Goal: Information Seeking & Learning: Check status

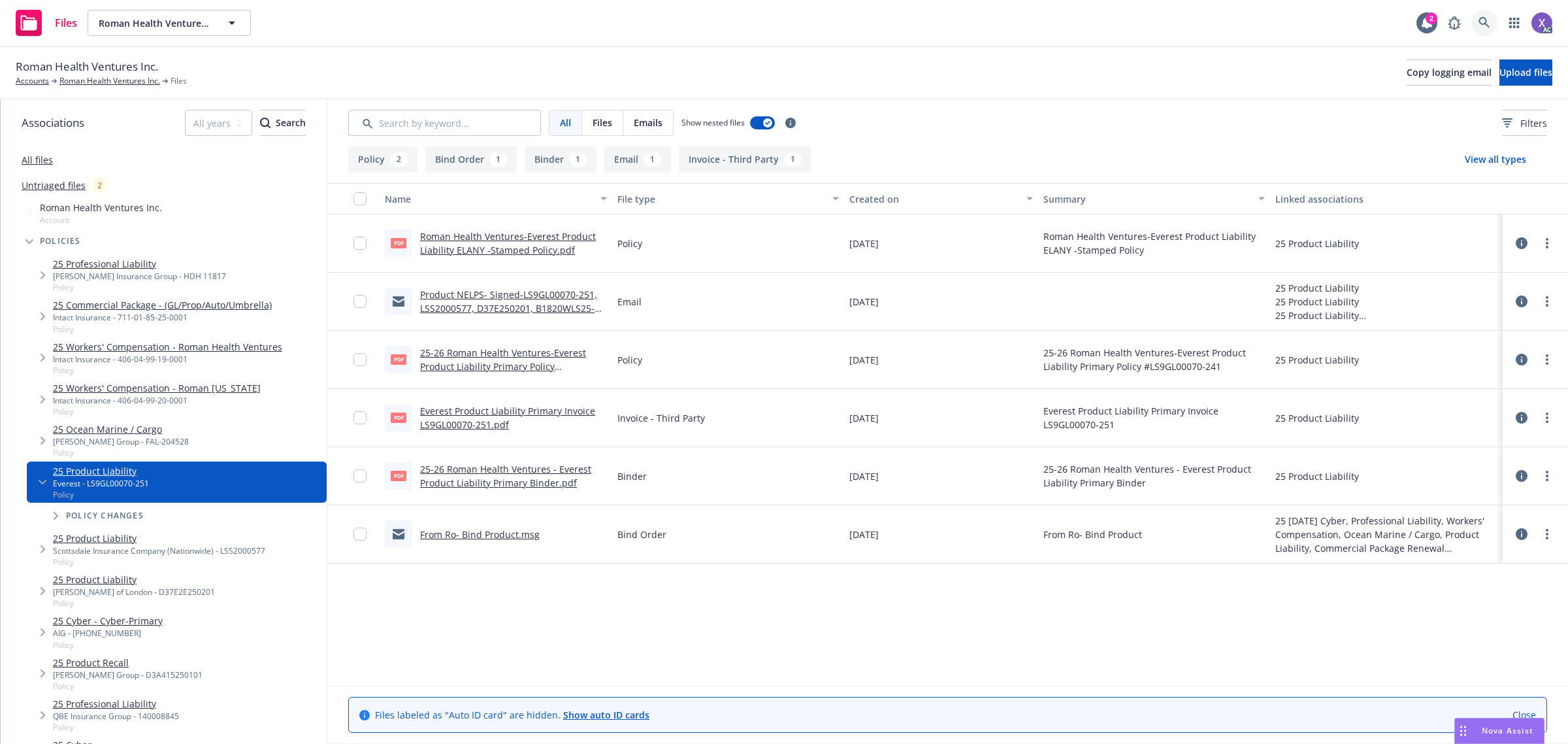
click at [1490, 23] on icon at bounding box center [1484, 23] width 12 height 12
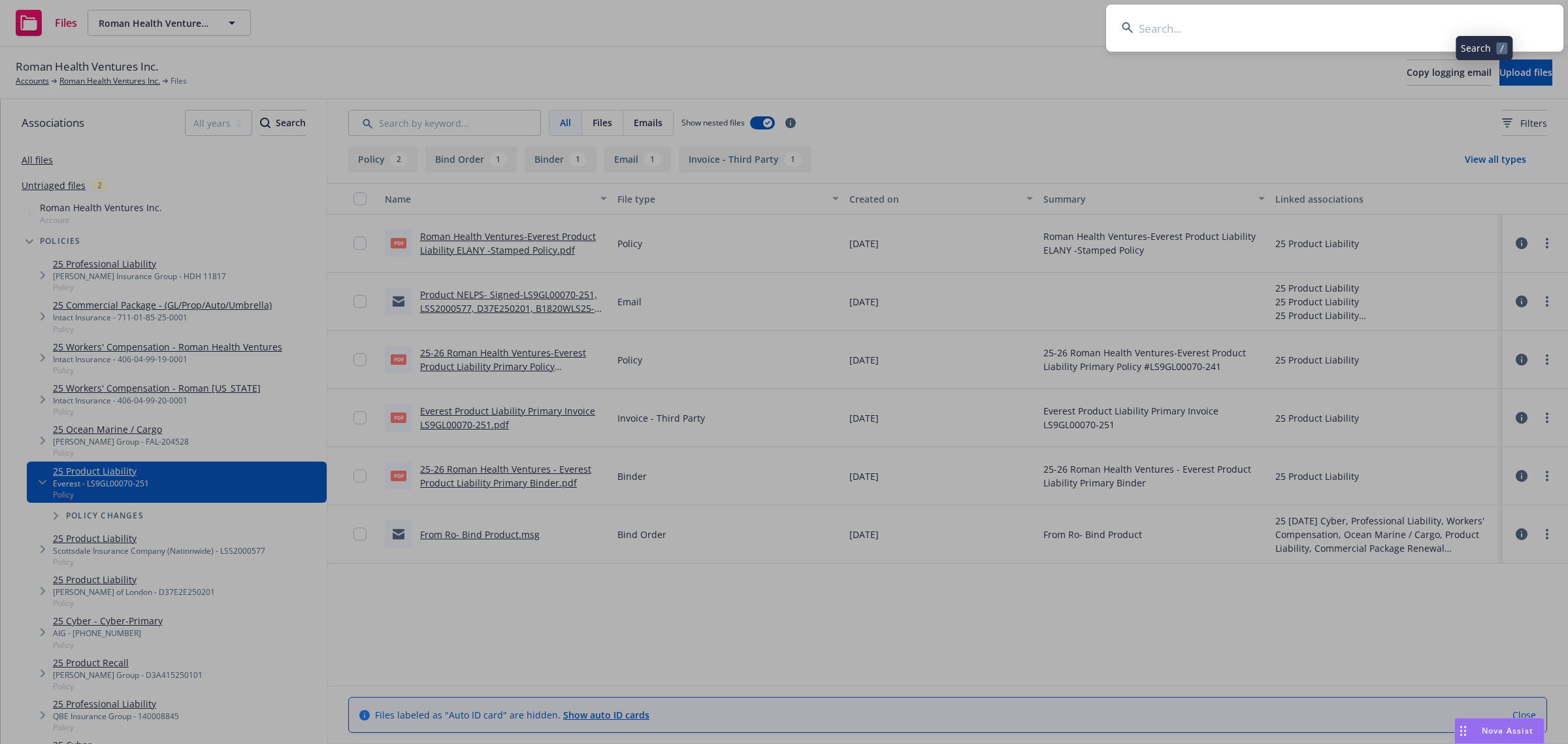
click at [1349, 26] on input at bounding box center [1334, 28] width 457 height 47
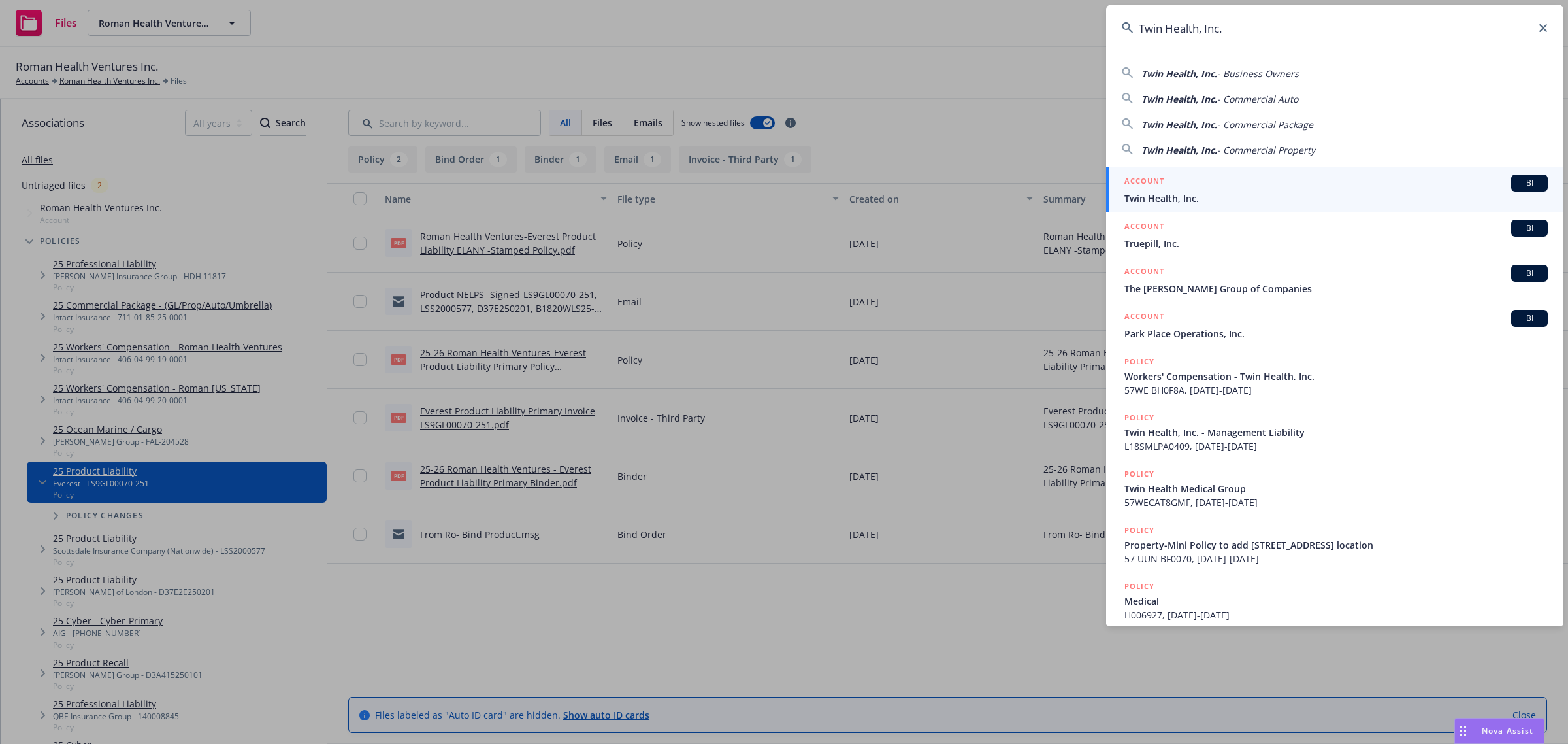
type input "Twin Health, Inc."
click at [1203, 196] on span "Twin Health, Inc." at bounding box center [1336, 198] width 423 height 13
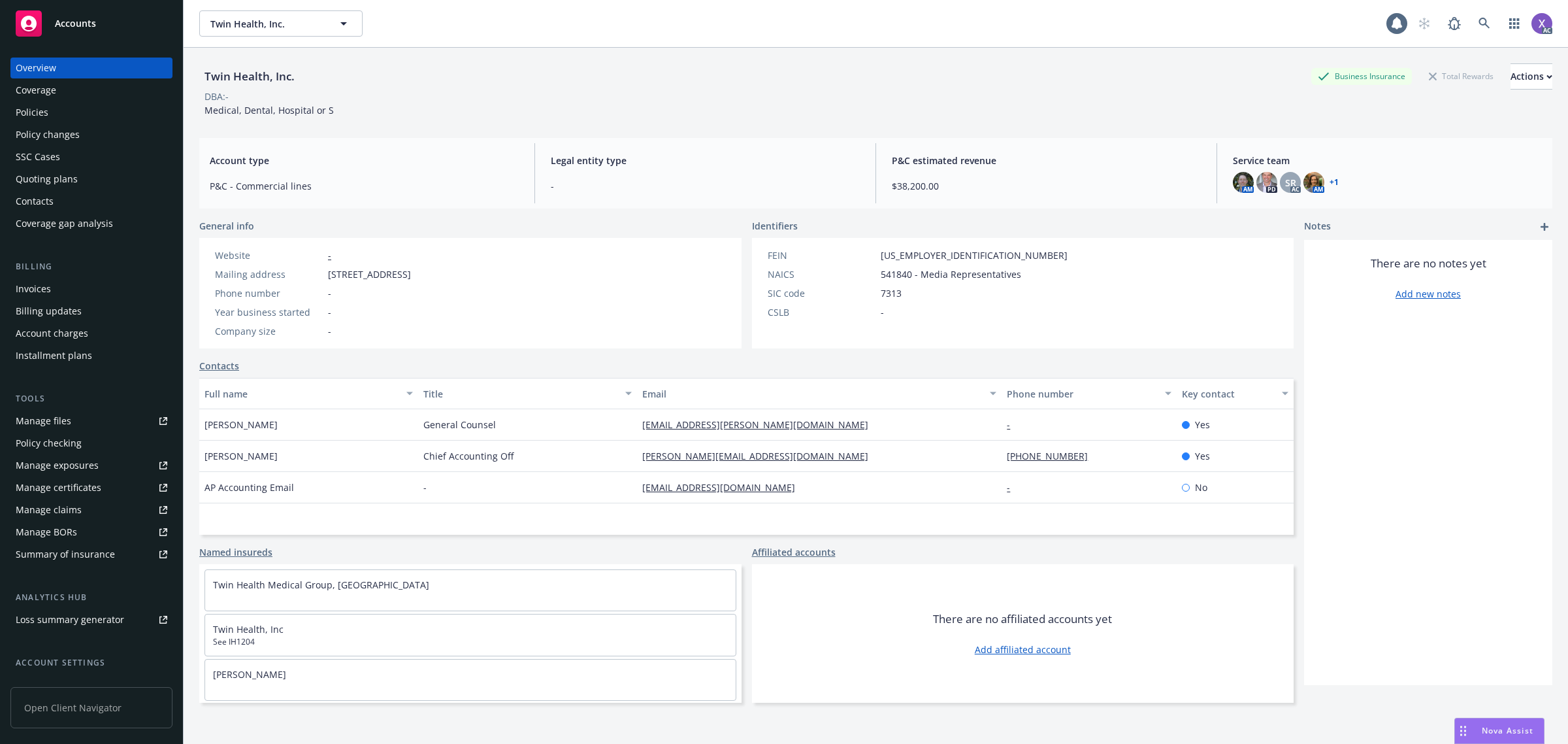
click at [24, 294] on div "Invoices" at bounding box center [33, 289] width 36 height 21
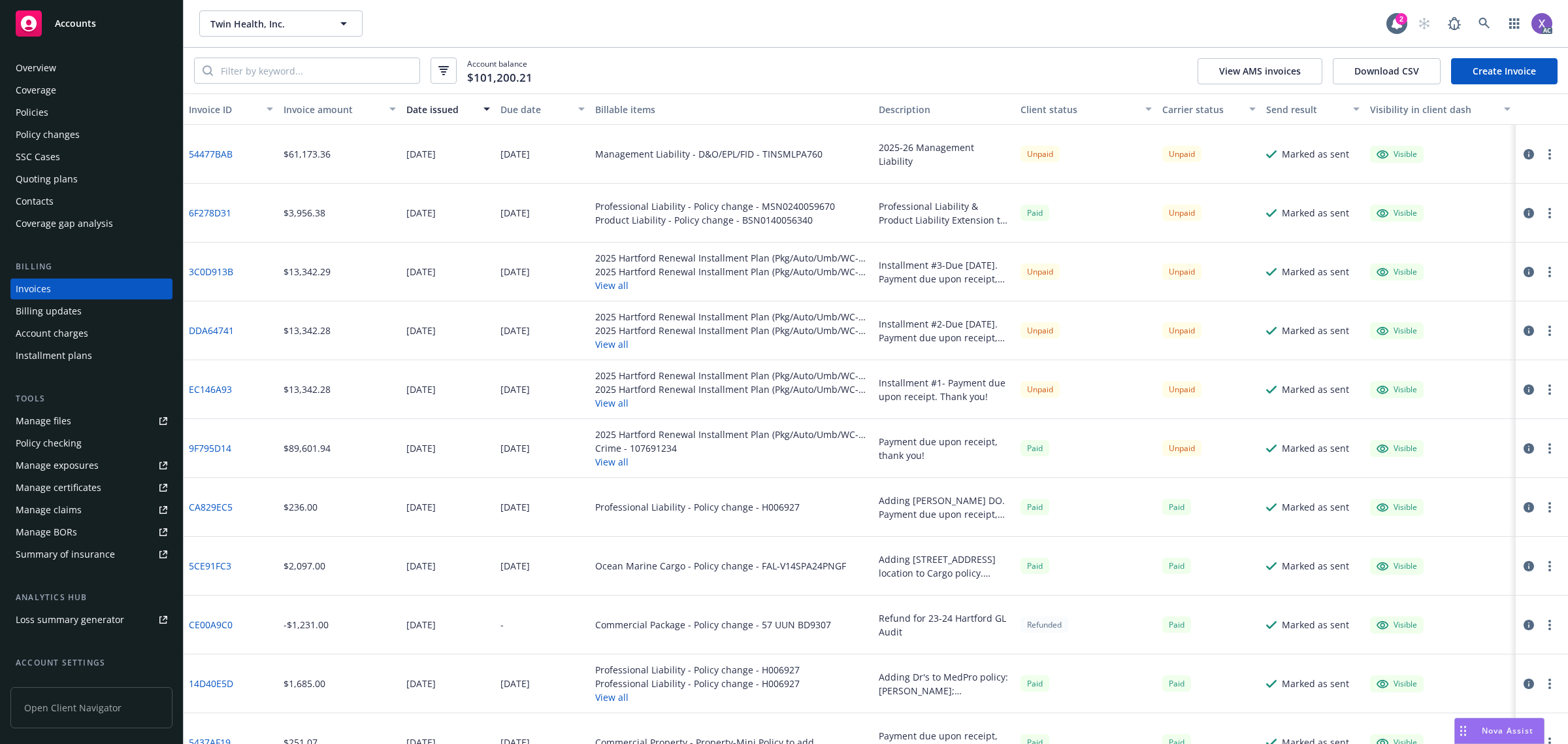
click at [41, 109] on div "Policies" at bounding box center [32, 112] width 32 height 21
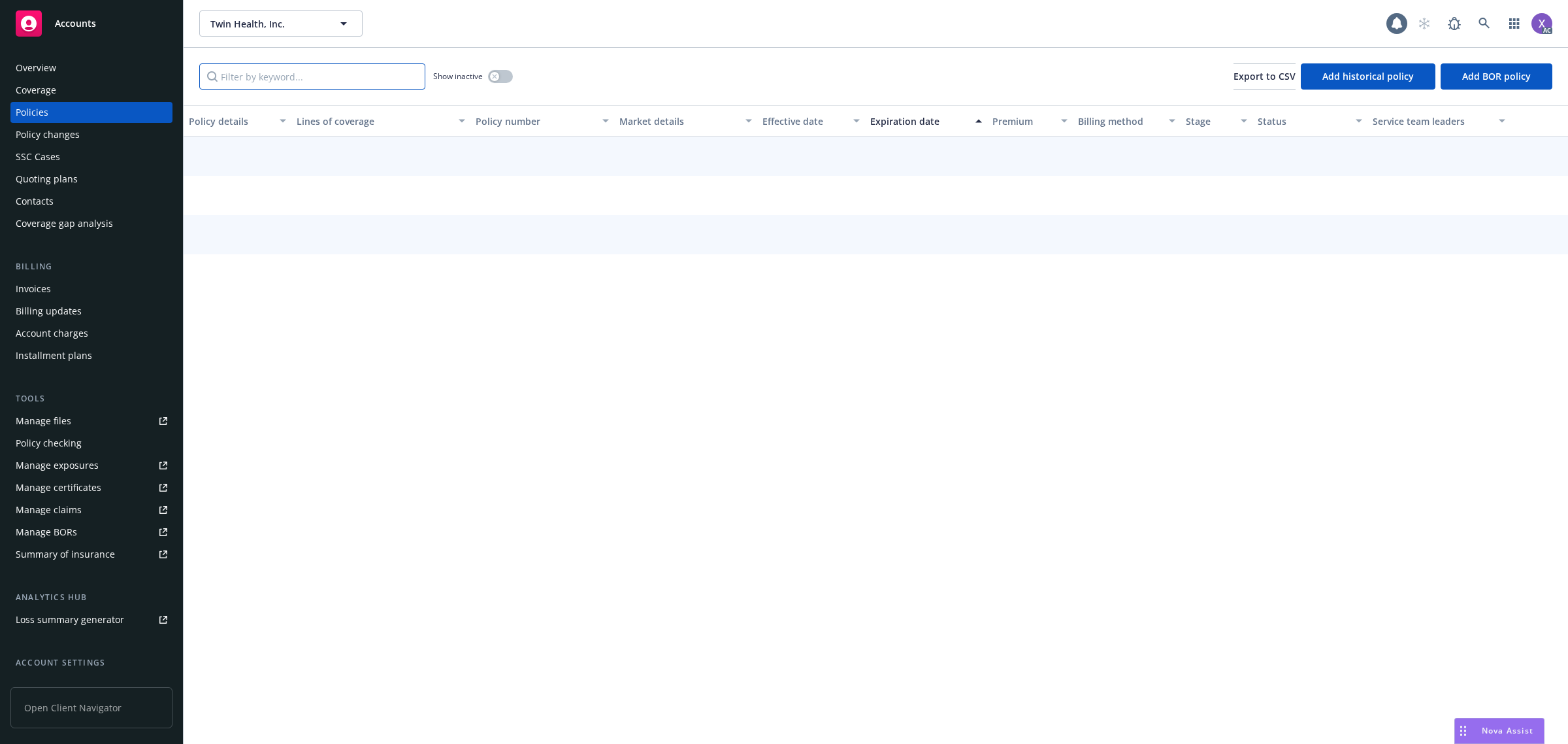
click at [348, 83] on input "Filter by keyword..." at bounding box center [312, 76] width 226 height 26
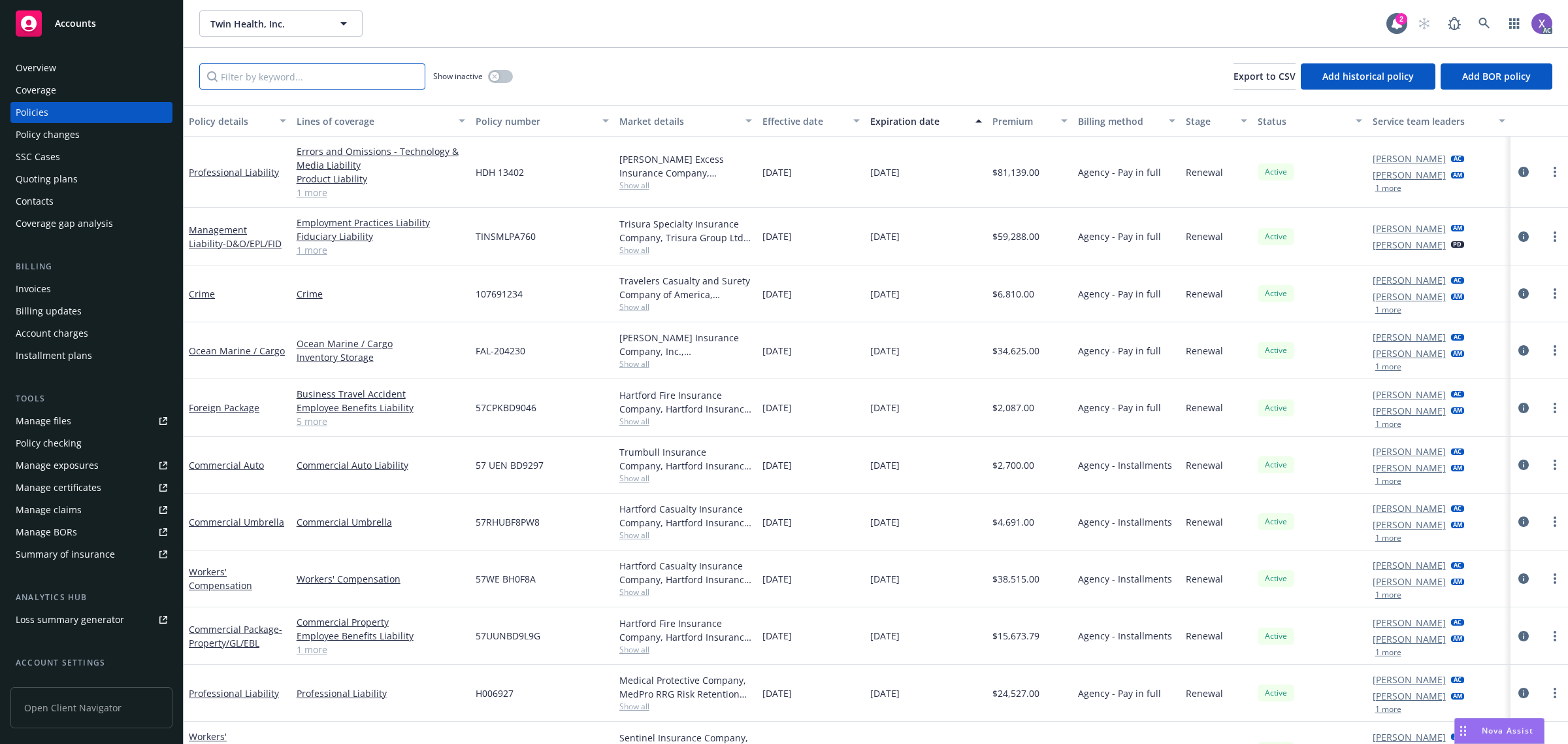
paste input "107691234"
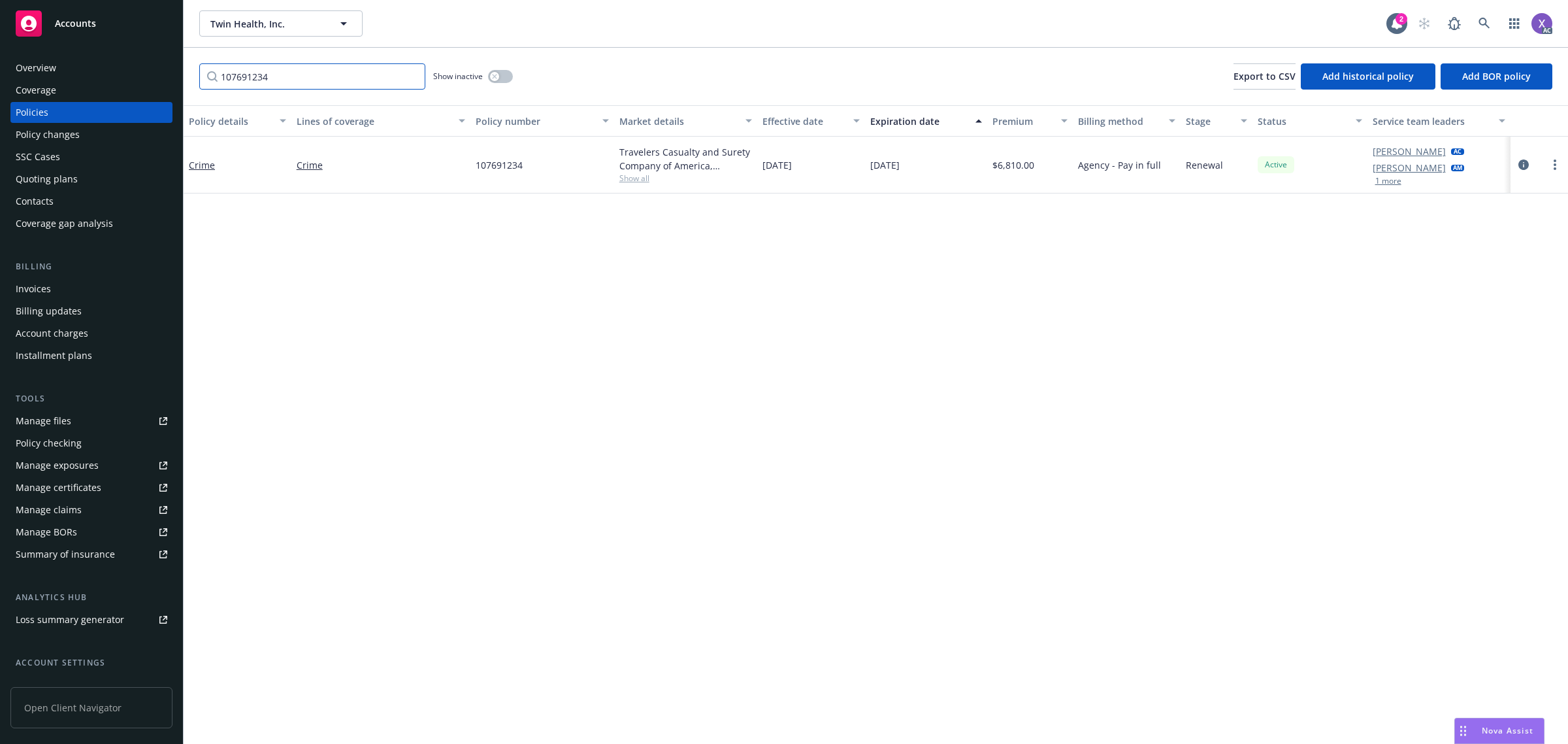
type input "107691234"
click at [1485, 30] on link at bounding box center [1484, 23] width 26 height 26
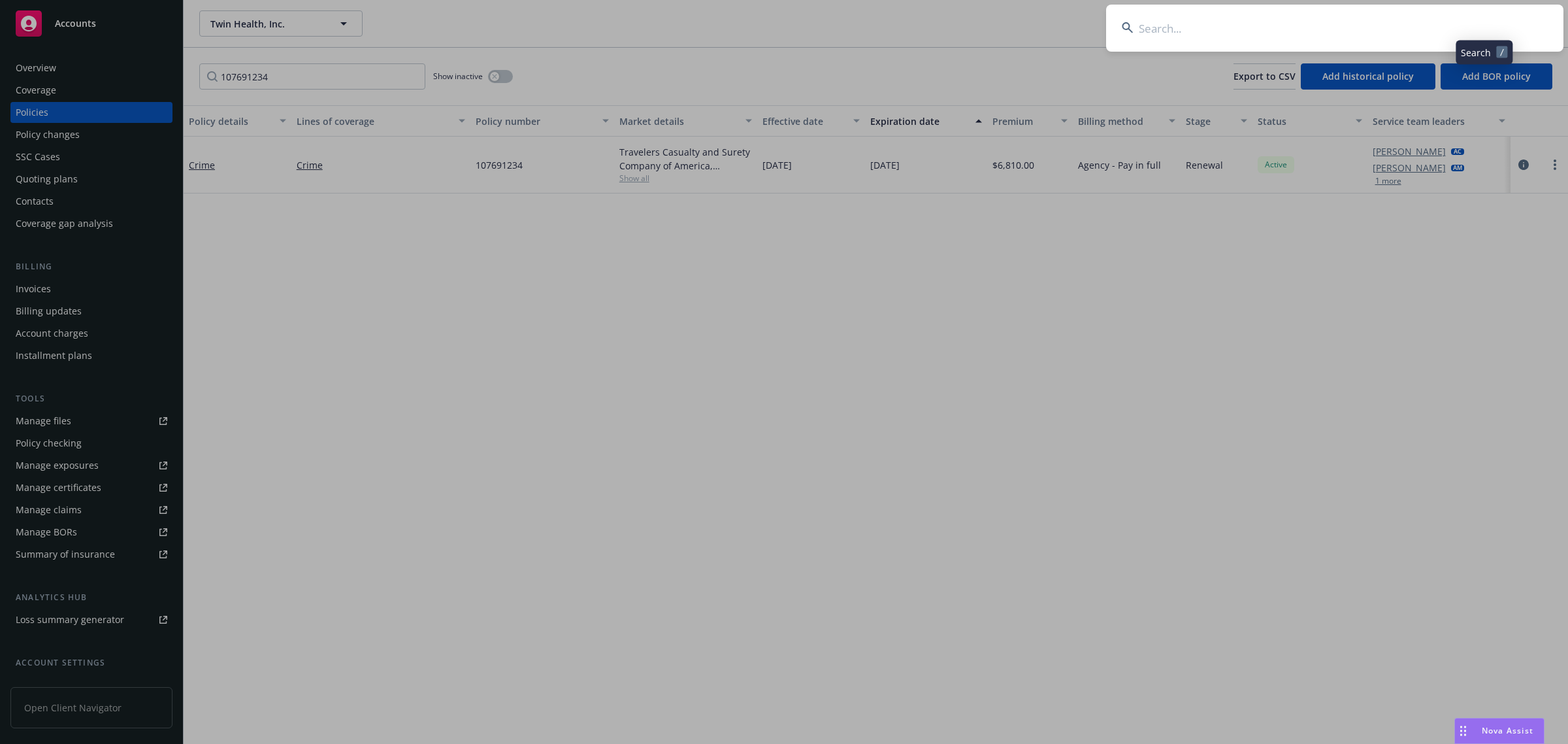
click at [1318, 31] on input at bounding box center [1334, 28] width 457 height 47
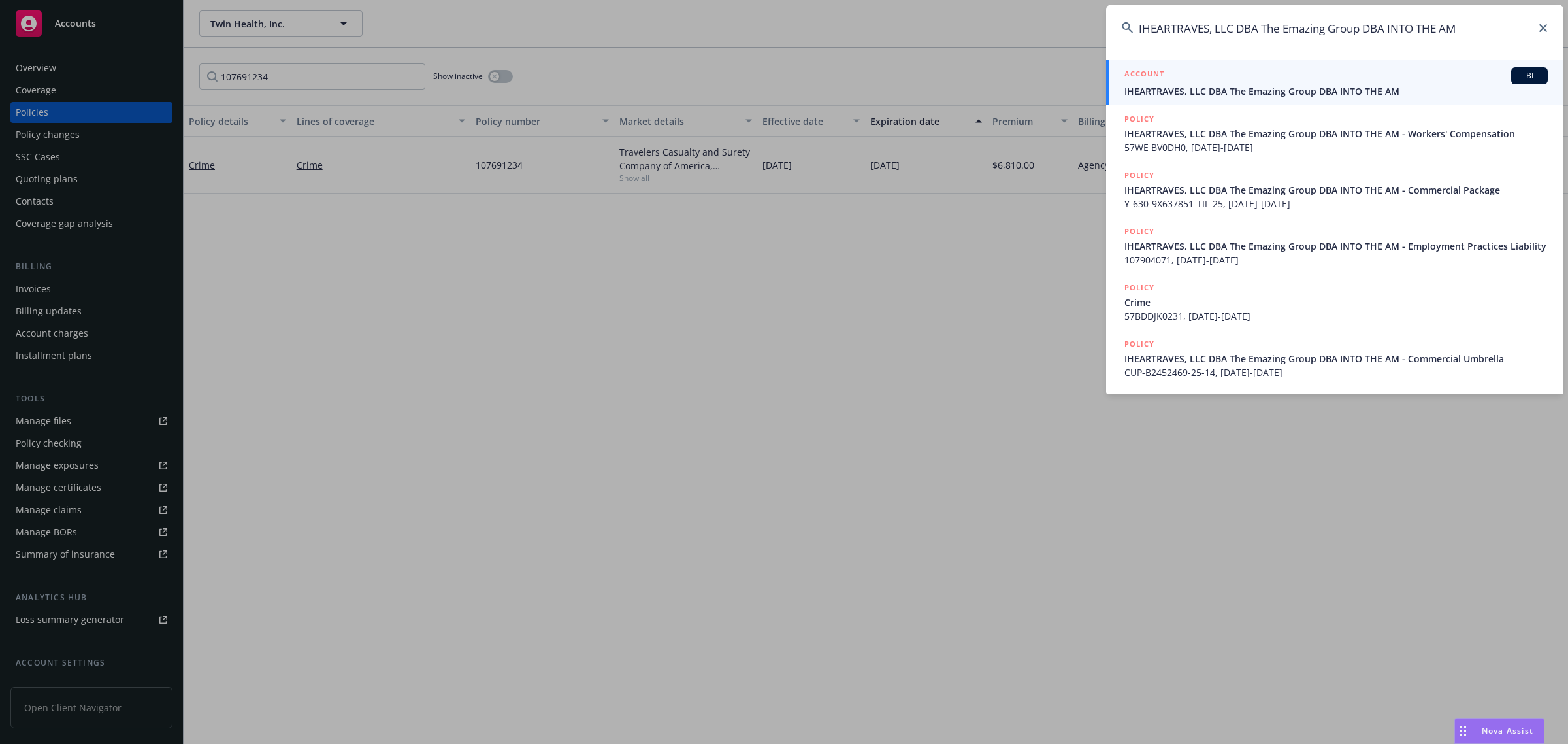
type input "IHEARTRAVES, LLC DBA The Emazing Group DBA INTO THE AM"
click at [1181, 100] on link "ACCOUNT BI IHEARTRAVES, LLC DBA The Emazing Group DBA INTO THE AM" at bounding box center [1334, 82] width 457 height 45
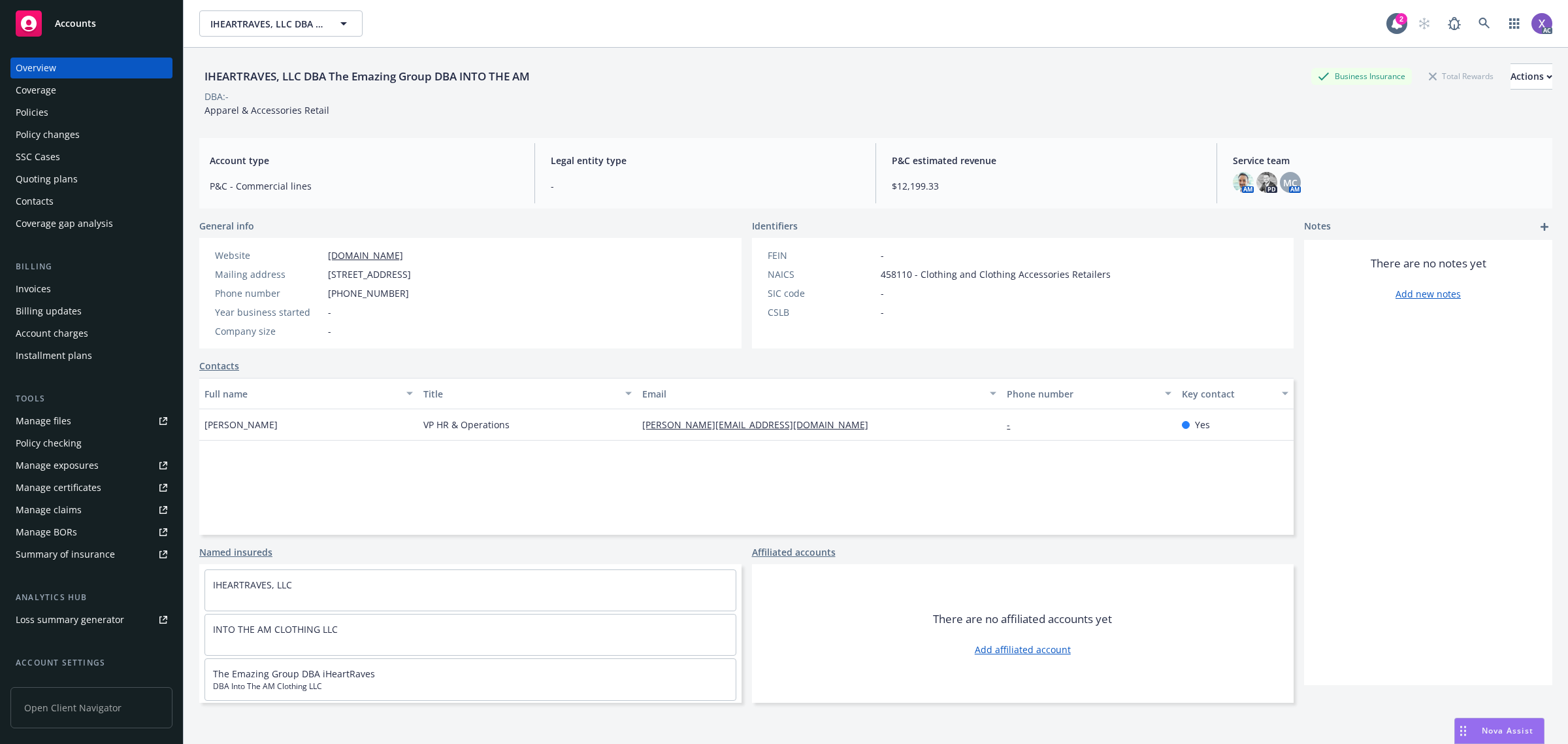
click at [53, 115] on div "Policies" at bounding box center [92, 112] width 152 height 21
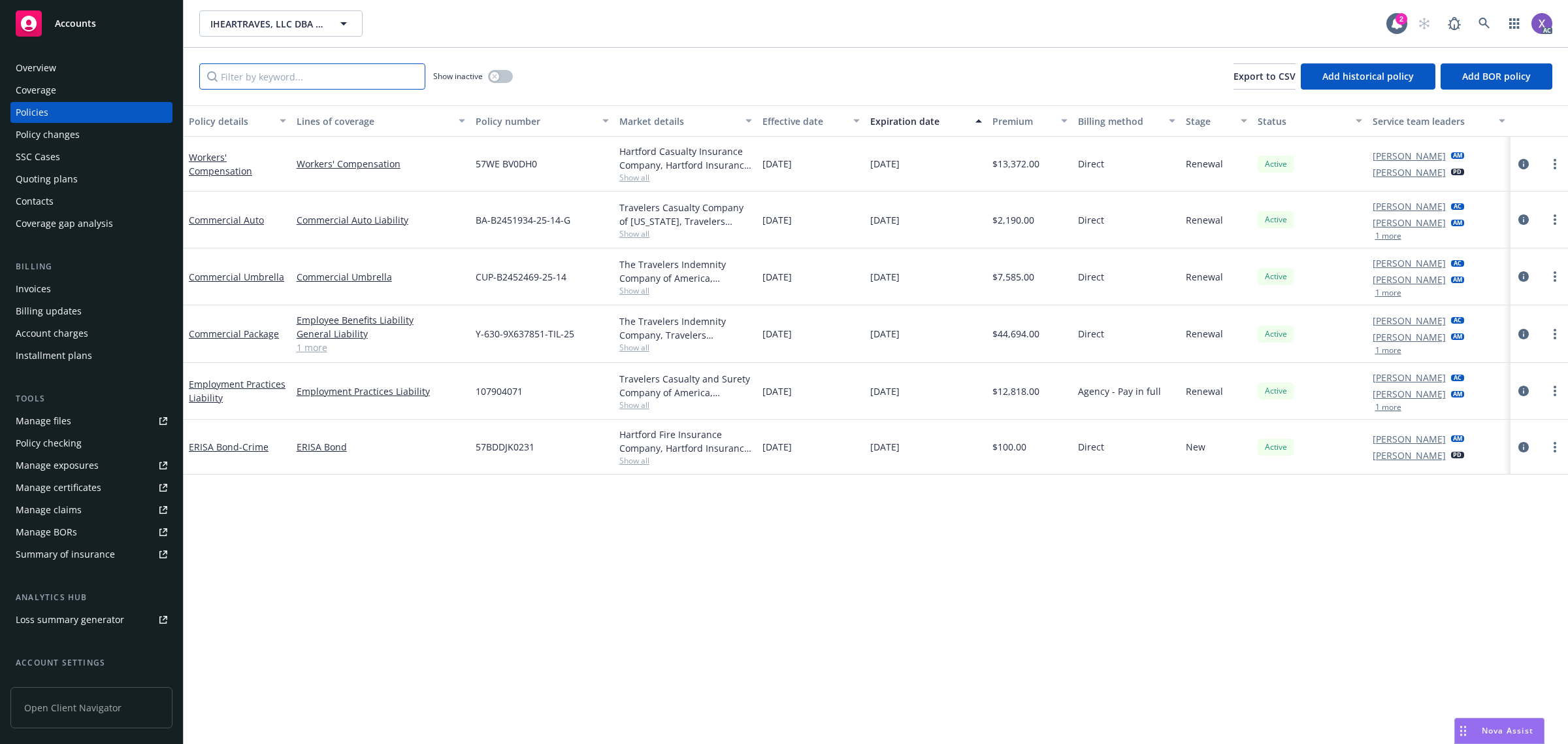
click at [330, 73] on input "Filter by keyword..." at bounding box center [312, 76] width 226 height 26
paste input "107904071"
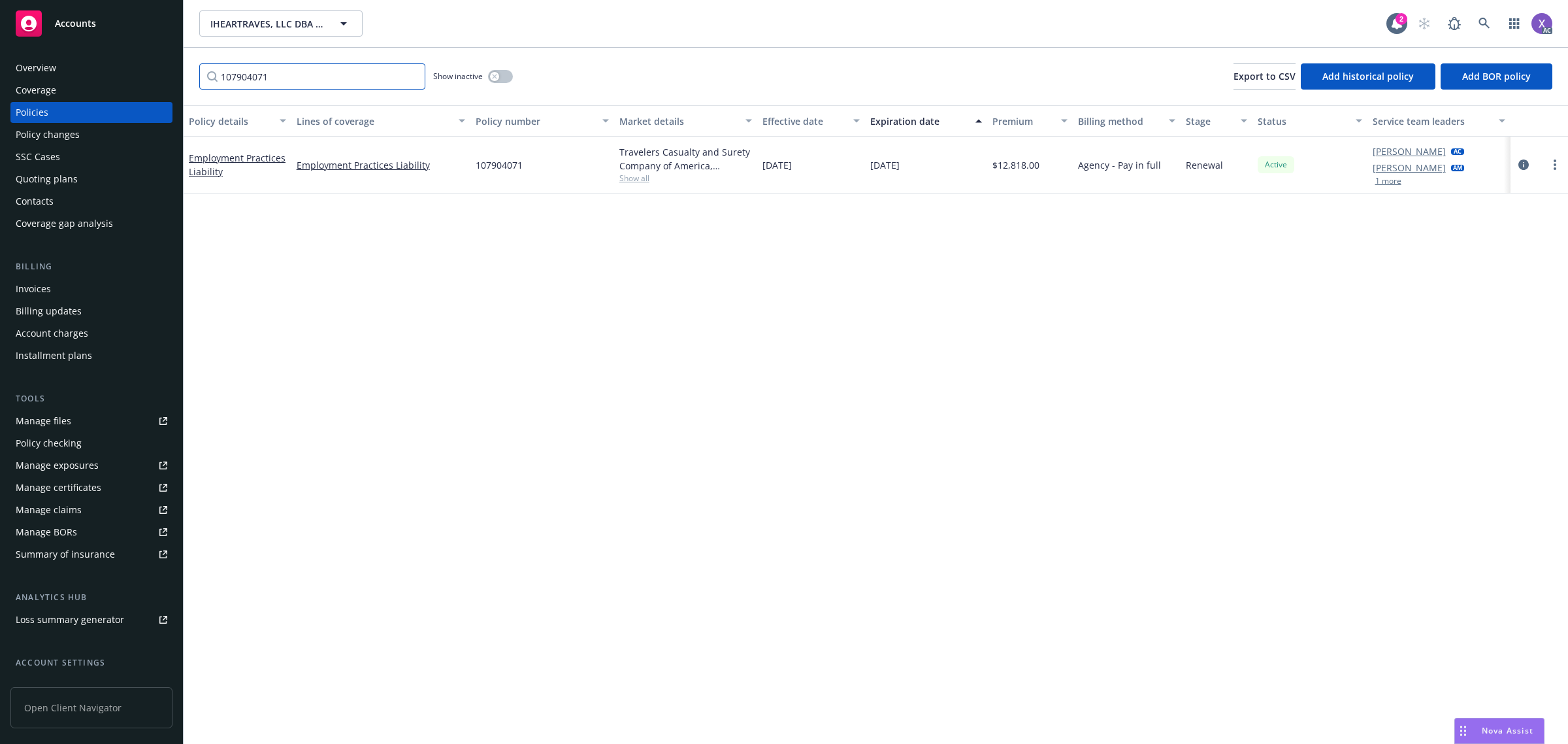
type input "107904071"
click at [1478, 13] on link at bounding box center [1484, 23] width 26 height 26
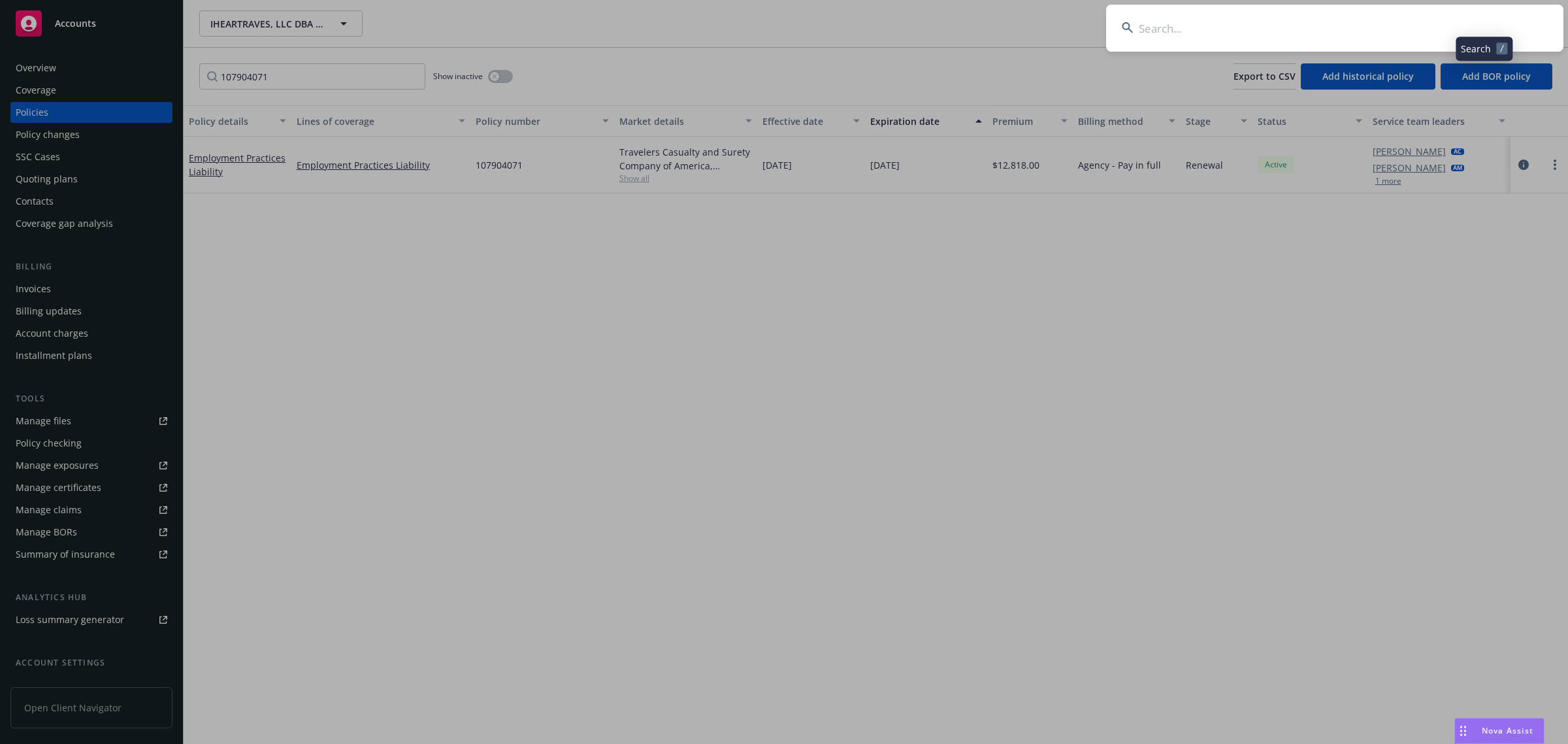
click at [1317, 33] on input at bounding box center [1334, 28] width 457 height 47
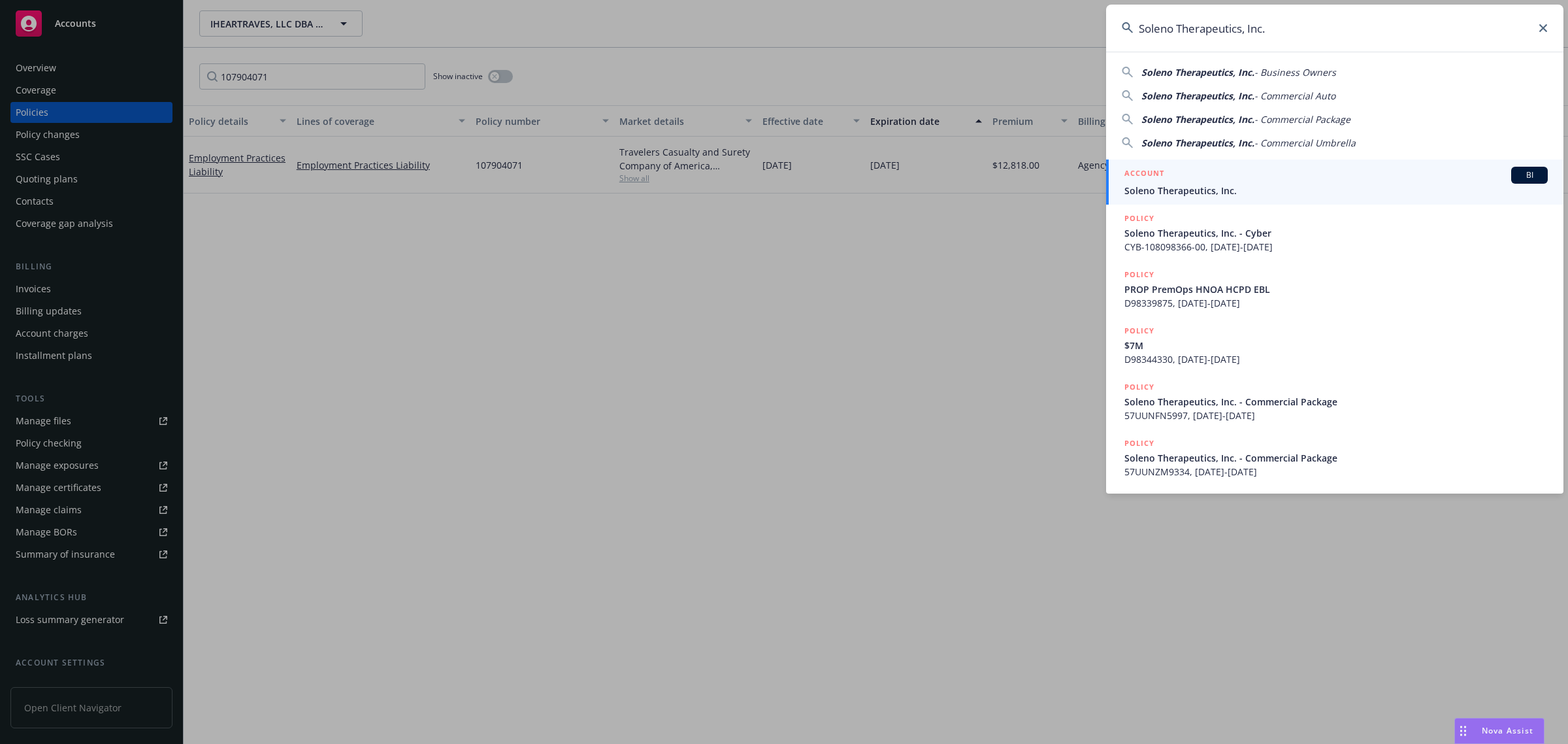
type input "Soleno Therapeutics, Inc."
click at [1210, 190] on span "Soleno Therapeutics, Inc." at bounding box center [1336, 190] width 423 height 13
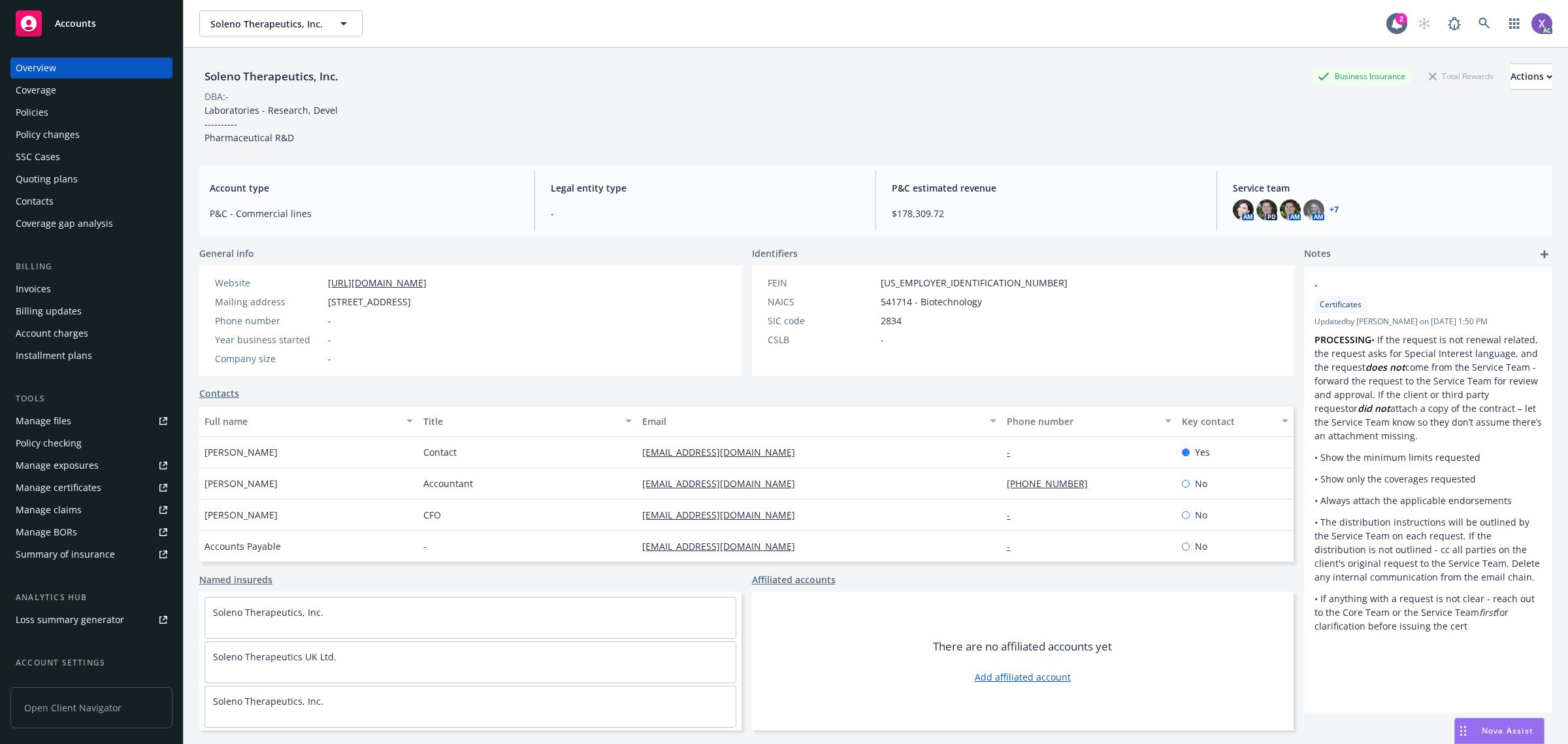
click at [53, 281] on div "Invoices" at bounding box center [92, 289] width 152 height 21
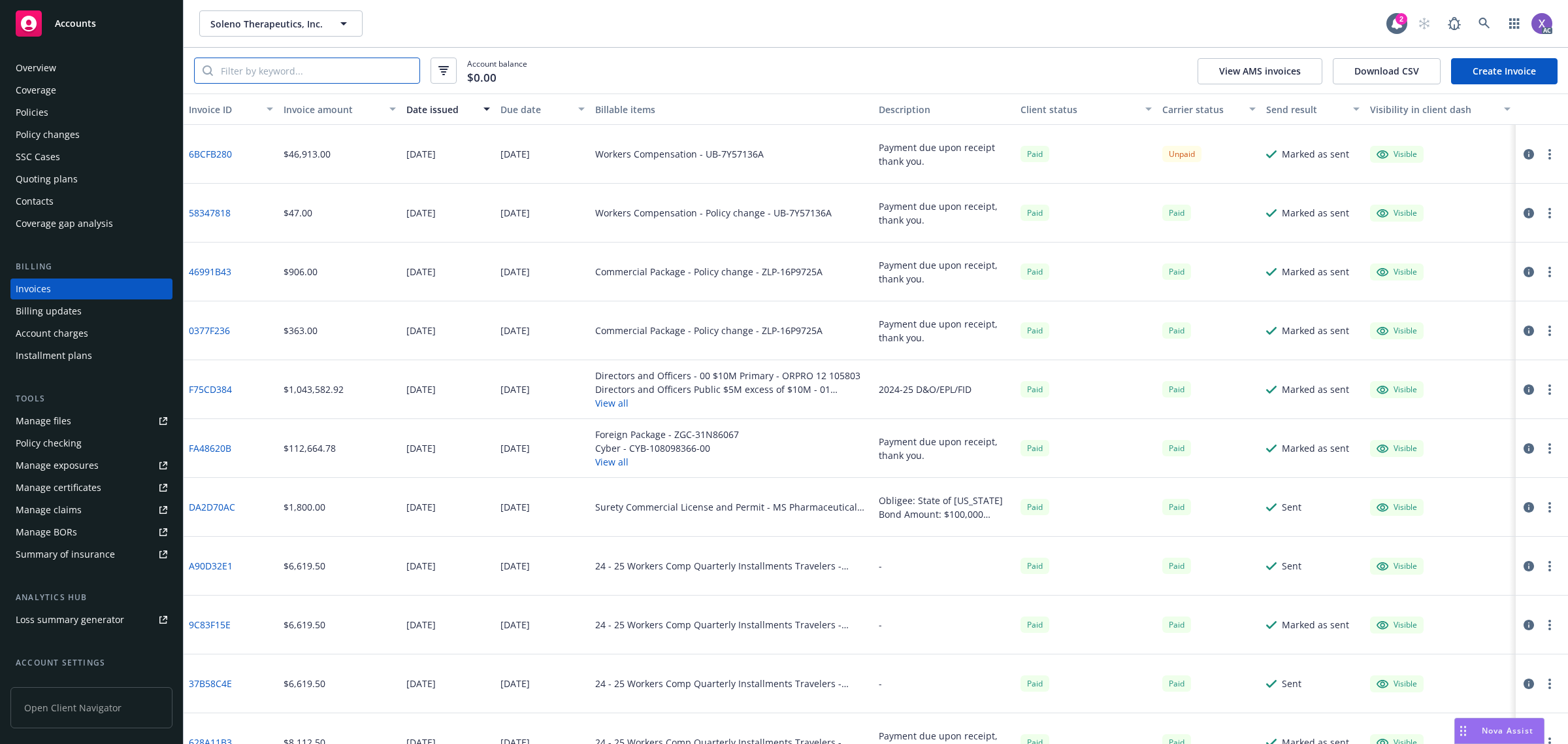
click at [276, 73] on input "search" at bounding box center [317, 70] width 207 height 24
paste input "6BCFB280"
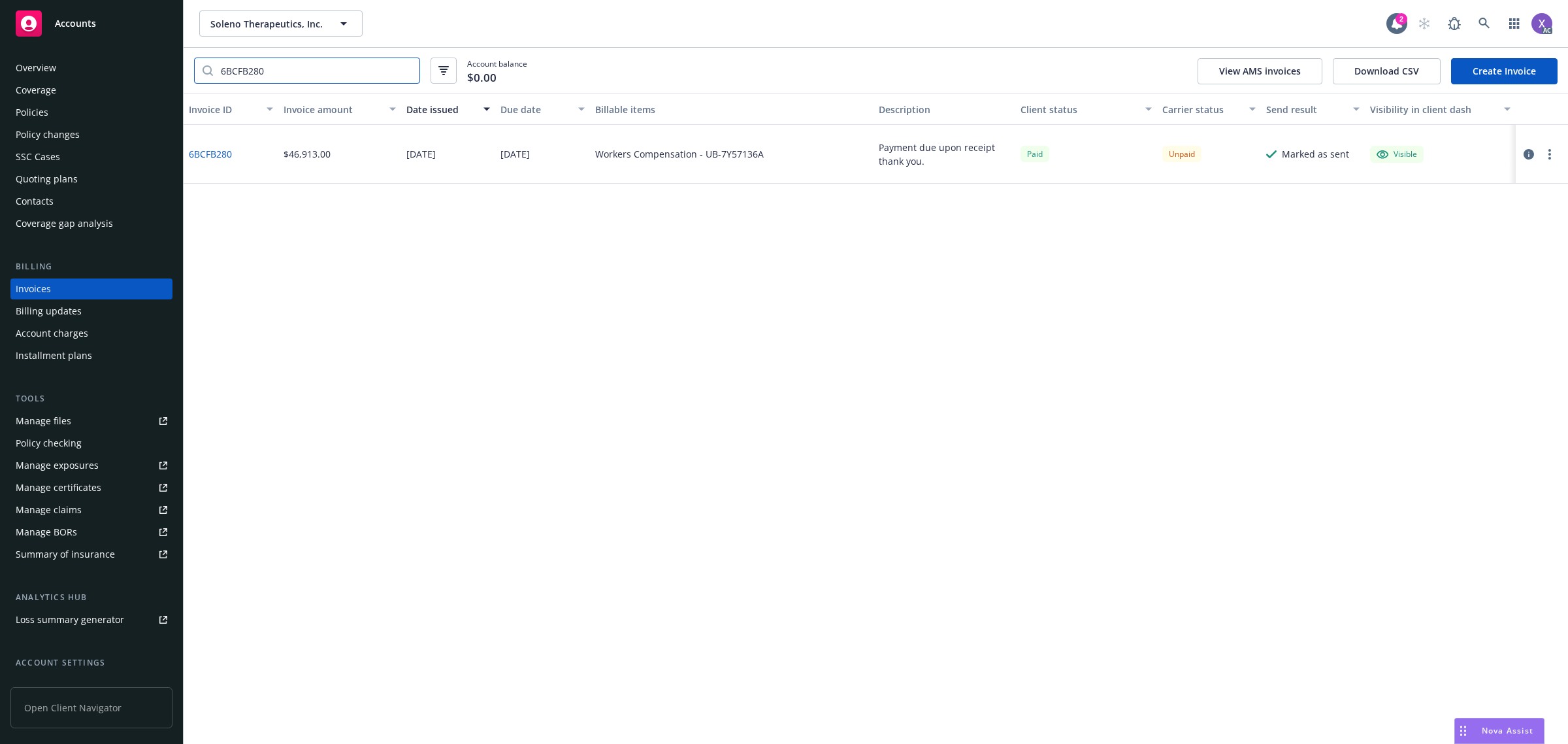
type input "6BCFB280"
click at [34, 105] on div "Policies" at bounding box center [32, 112] width 32 height 21
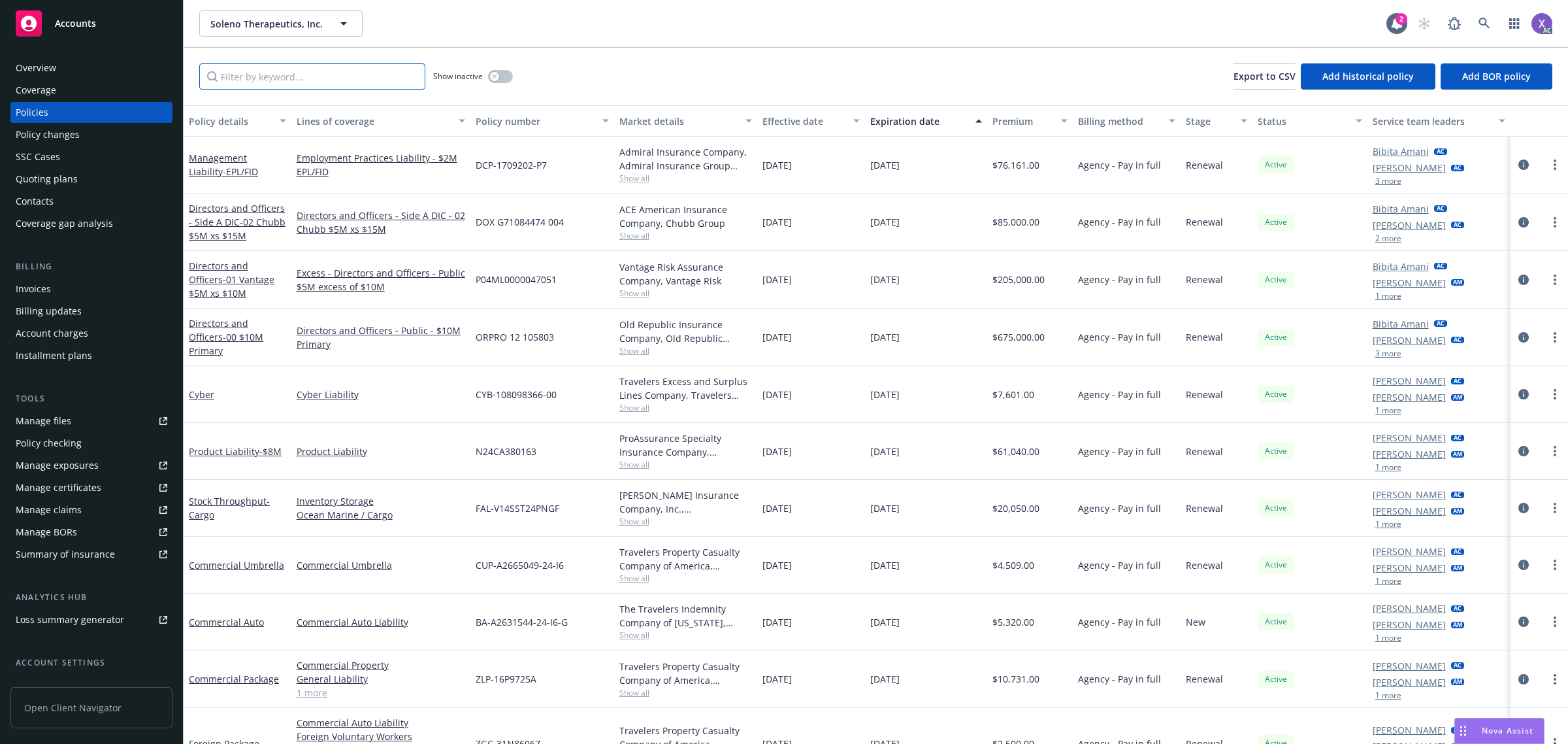
click at [344, 82] on input "Filter by keyword..." at bounding box center [312, 76] width 226 height 26
paste input "UB-7Y57136A"
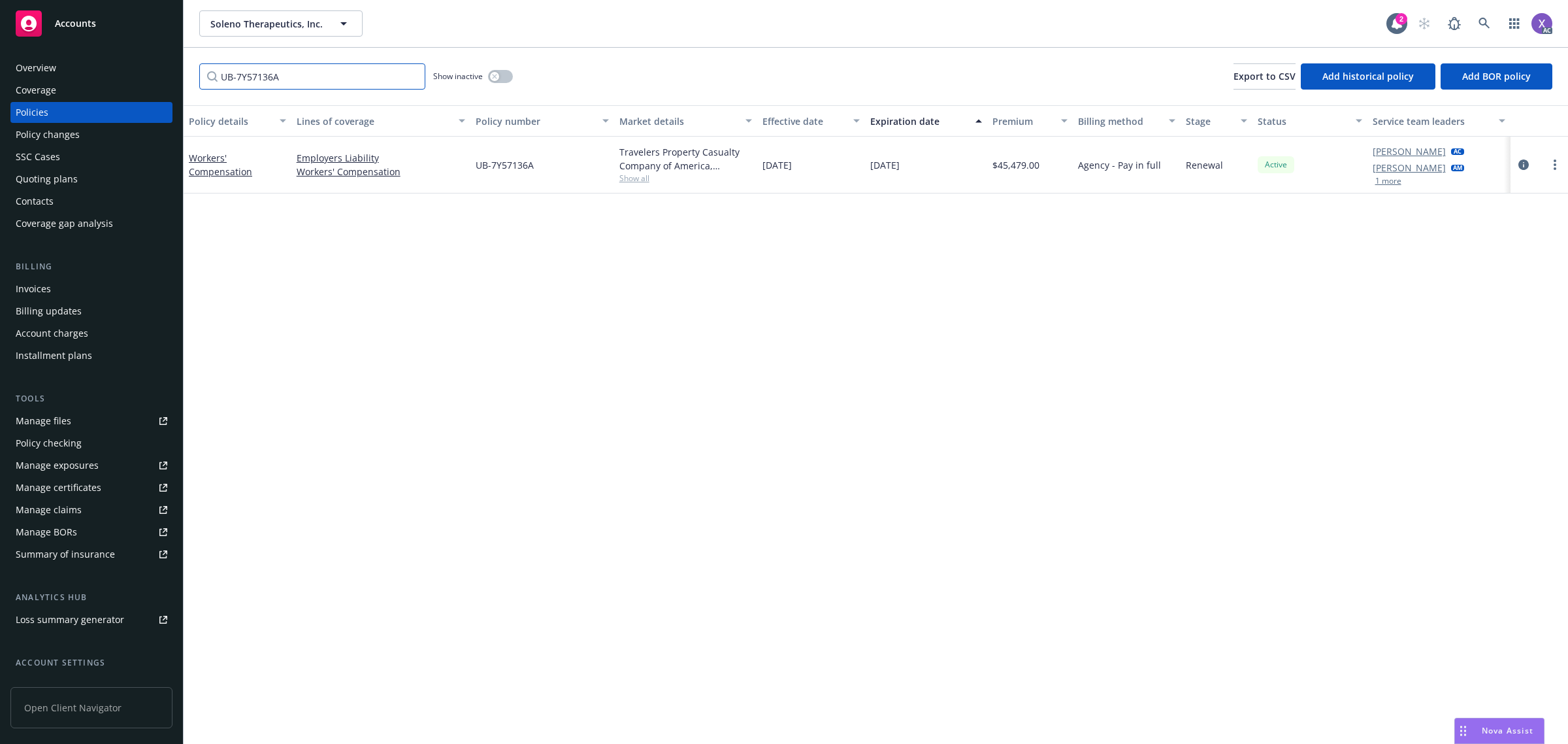
type input "UB-7Y57136A"
click at [1521, 163] on icon "circleInformation" at bounding box center [1524, 164] width 10 height 10
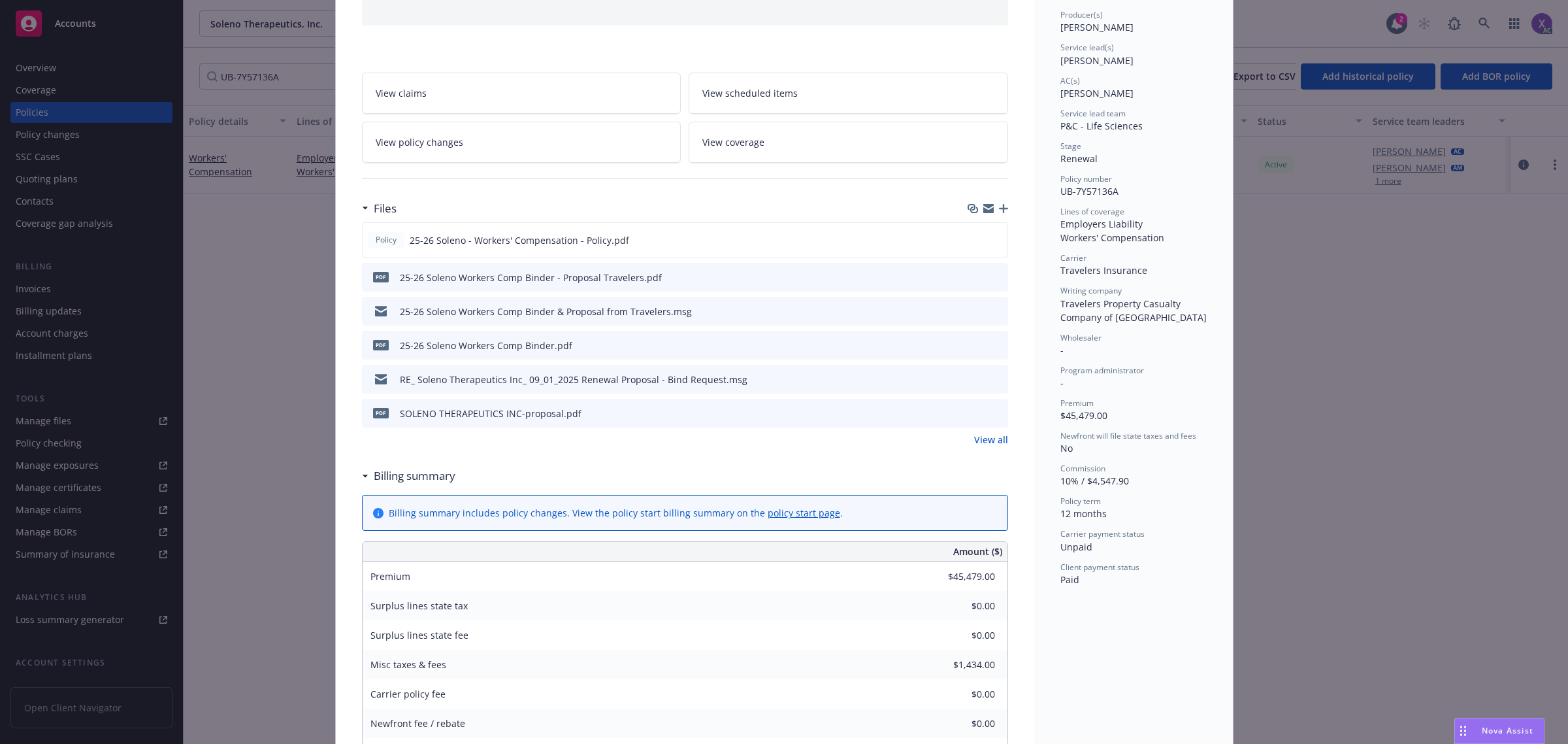
scroll to position [81, 0]
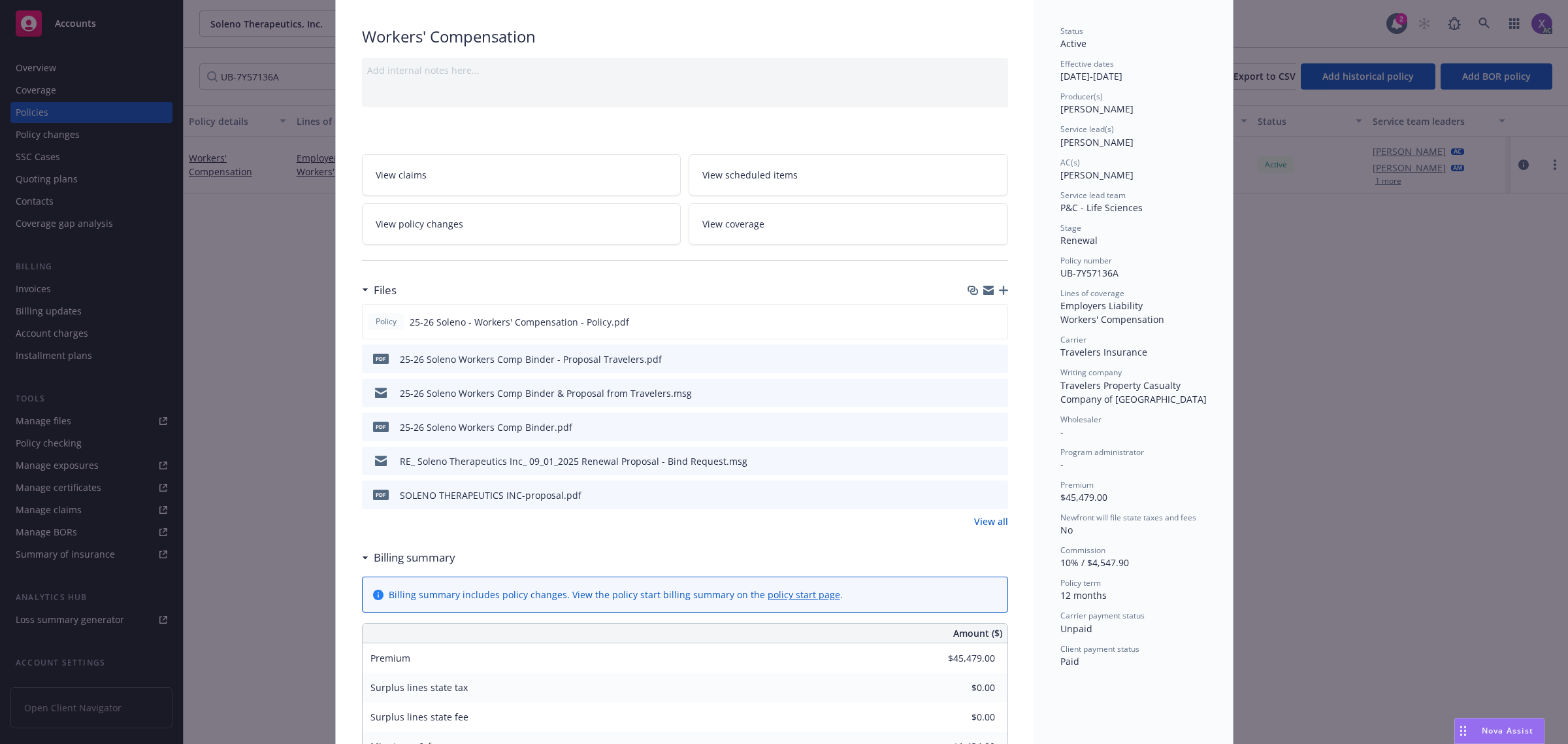
click at [981, 528] on link "View all" at bounding box center [991, 520] width 34 height 13
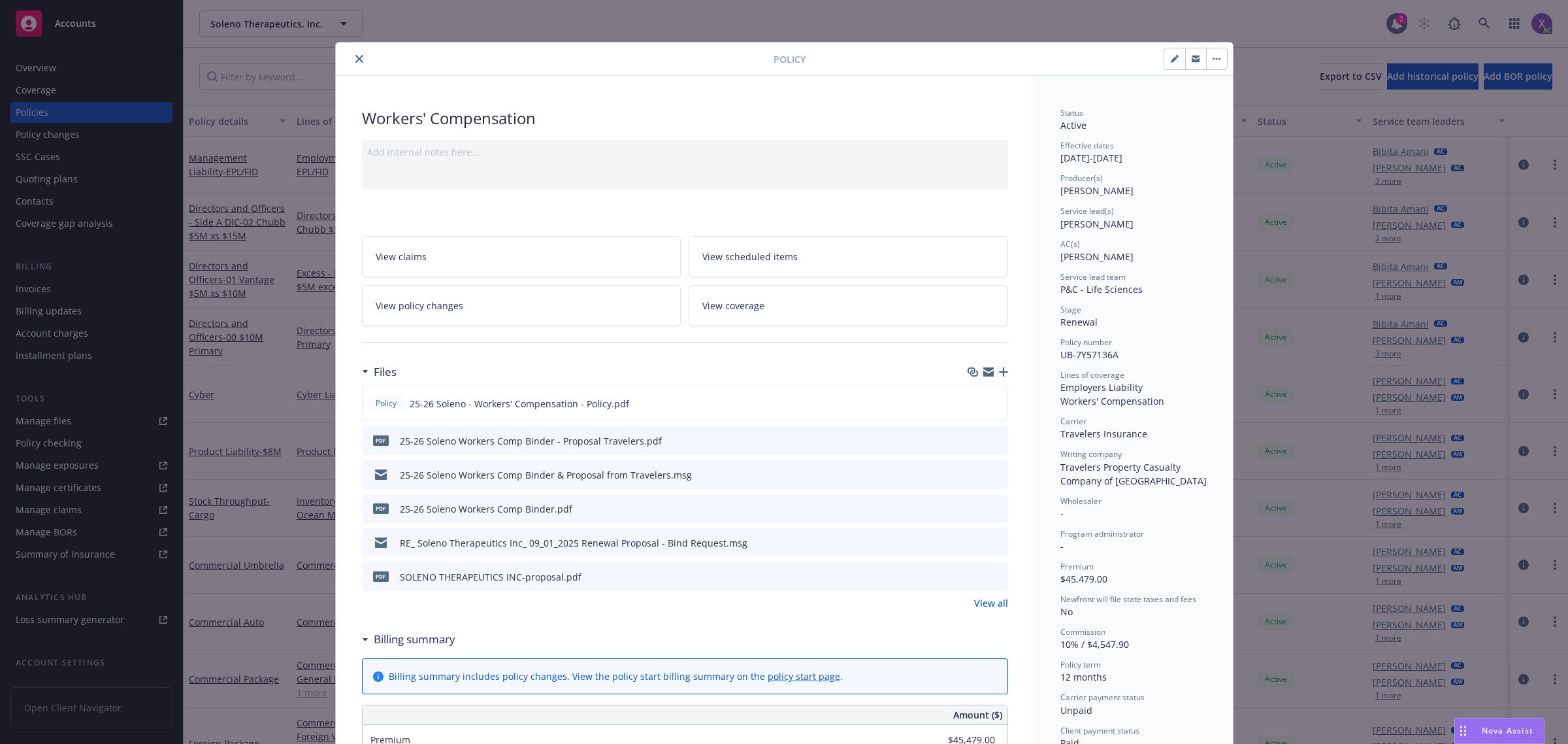
drag, startPoint x: 353, startPoint y: 61, endPoint x: 362, endPoint y: 61, distance: 9.0
click at [355, 61] on icon "close" at bounding box center [359, 59] width 8 height 8
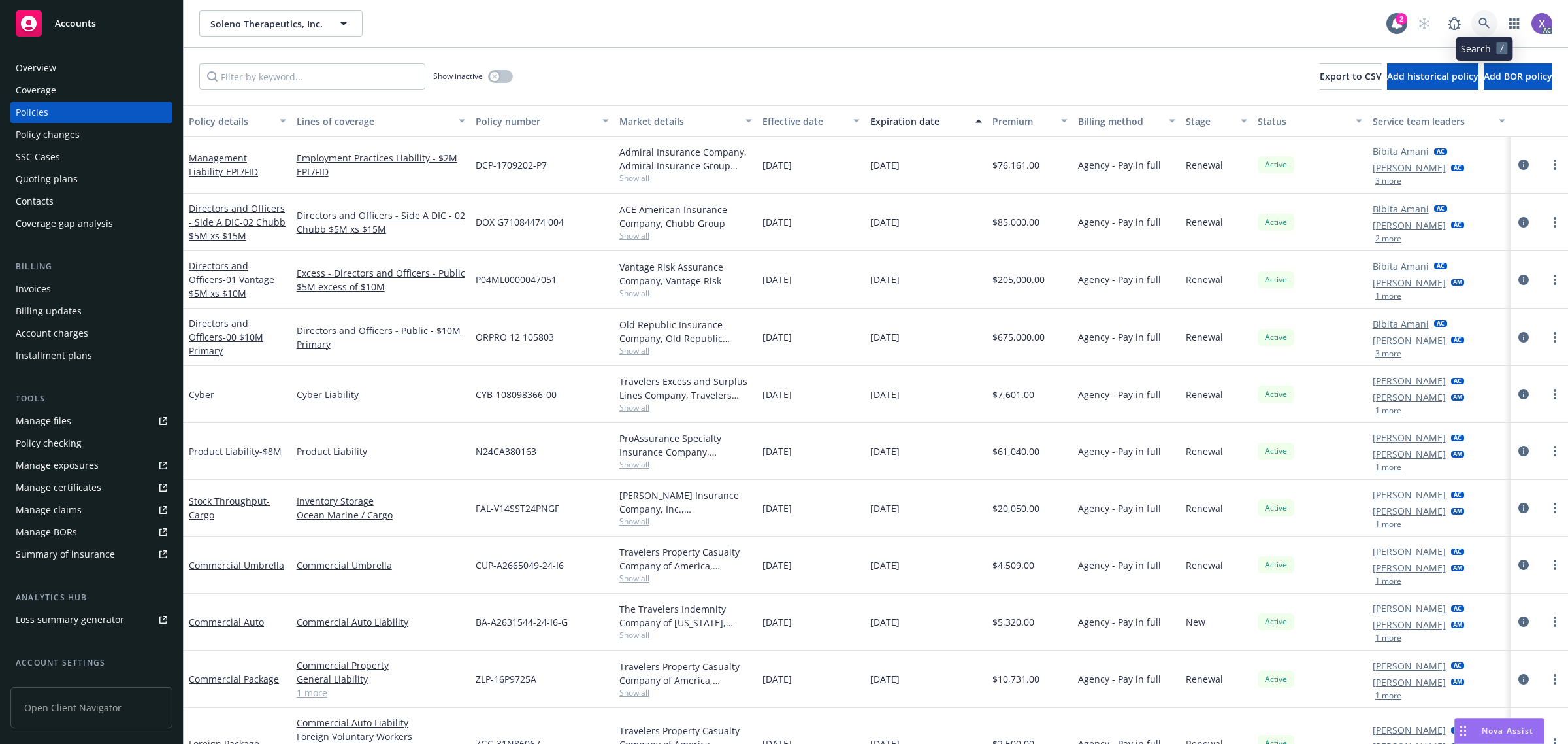
click at [1481, 14] on link at bounding box center [1484, 23] width 26 height 26
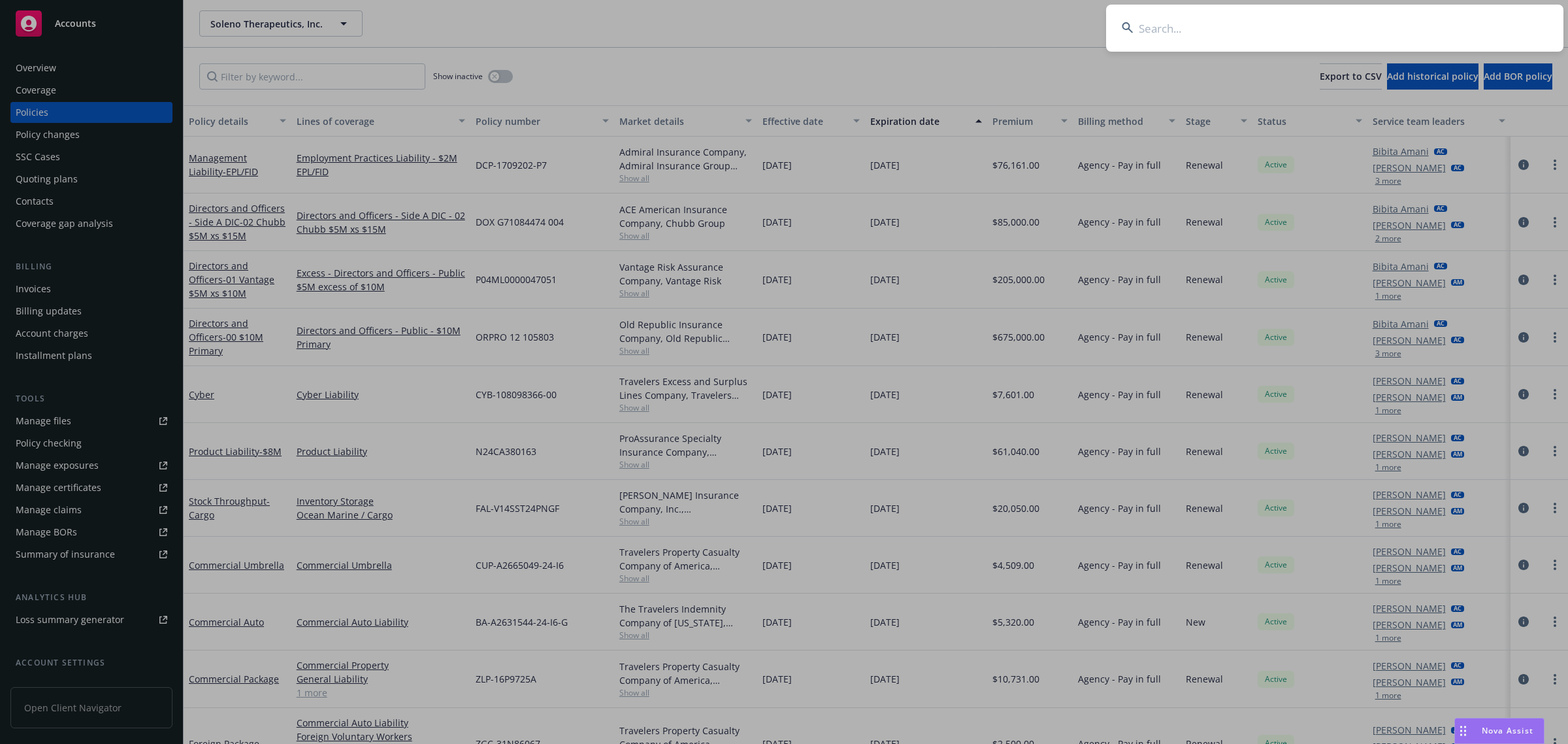
drag, startPoint x: 1299, startPoint y: 24, endPoint x: 1292, endPoint y: 21, distance: 7.6
click at [1299, 23] on input at bounding box center [1334, 28] width 457 height 47
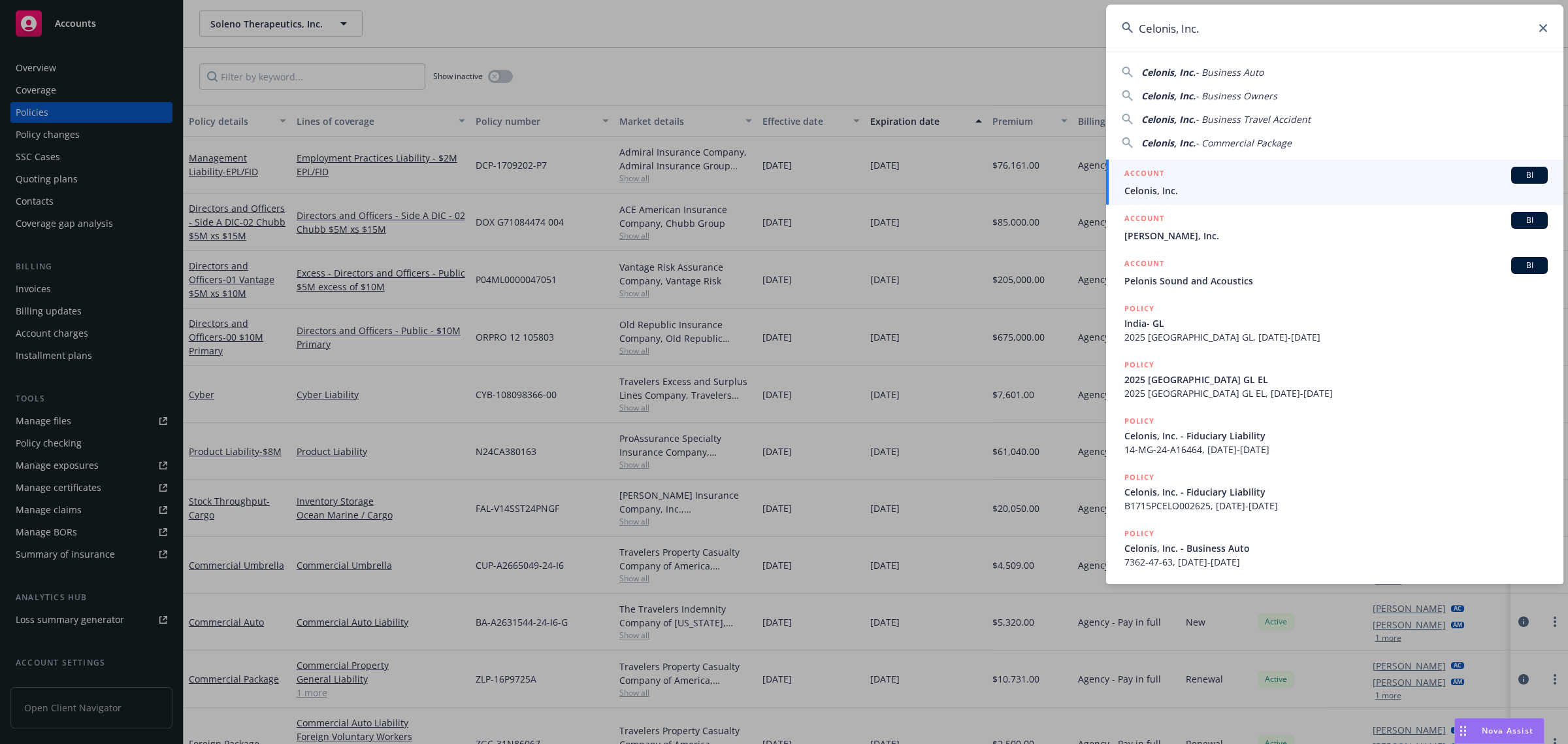
type input "Celonis, Inc."
click at [1167, 194] on span "Celonis, Inc." at bounding box center [1336, 190] width 423 height 13
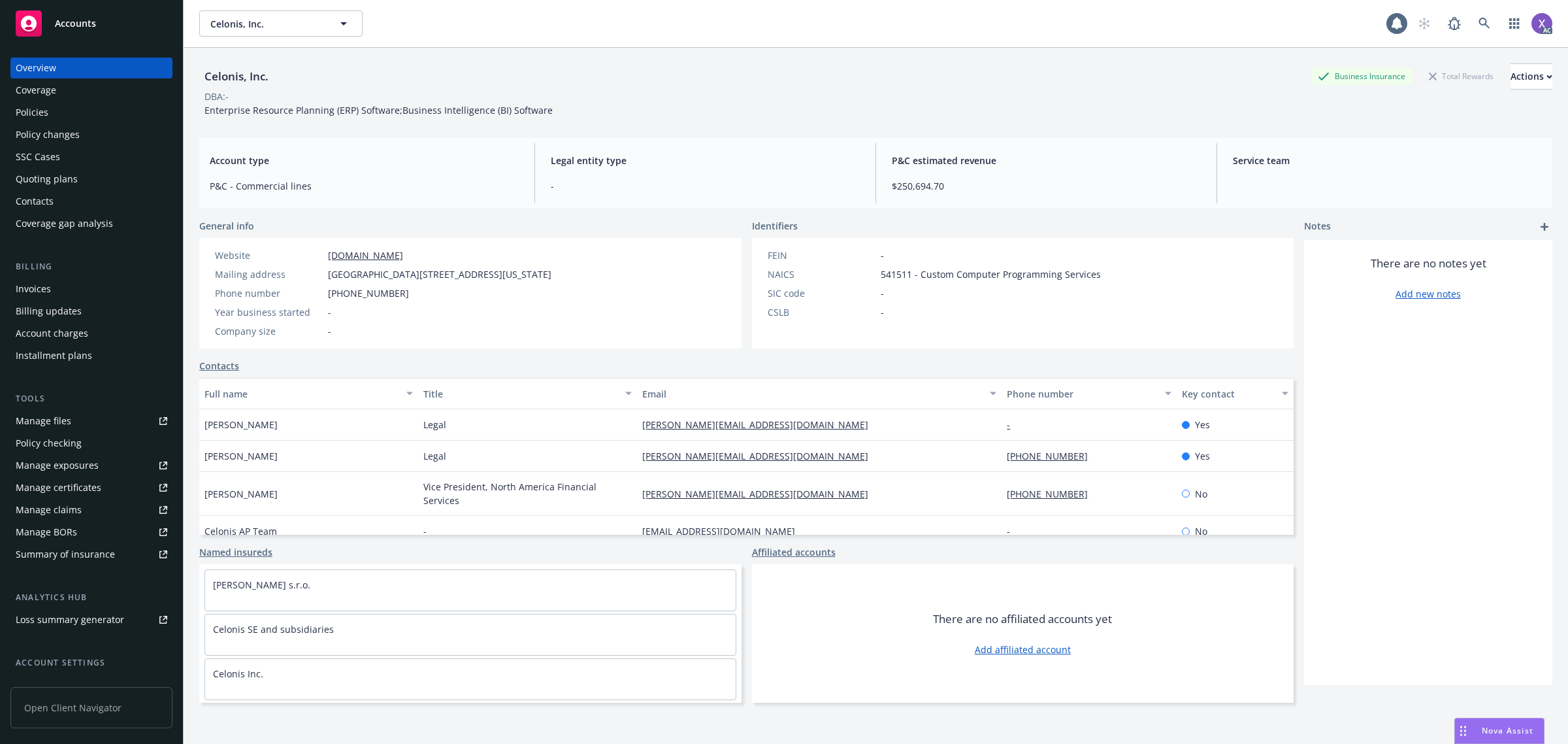
click at [35, 289] on div "Invoices" at bounding box center [33, 289] width 36 height 21
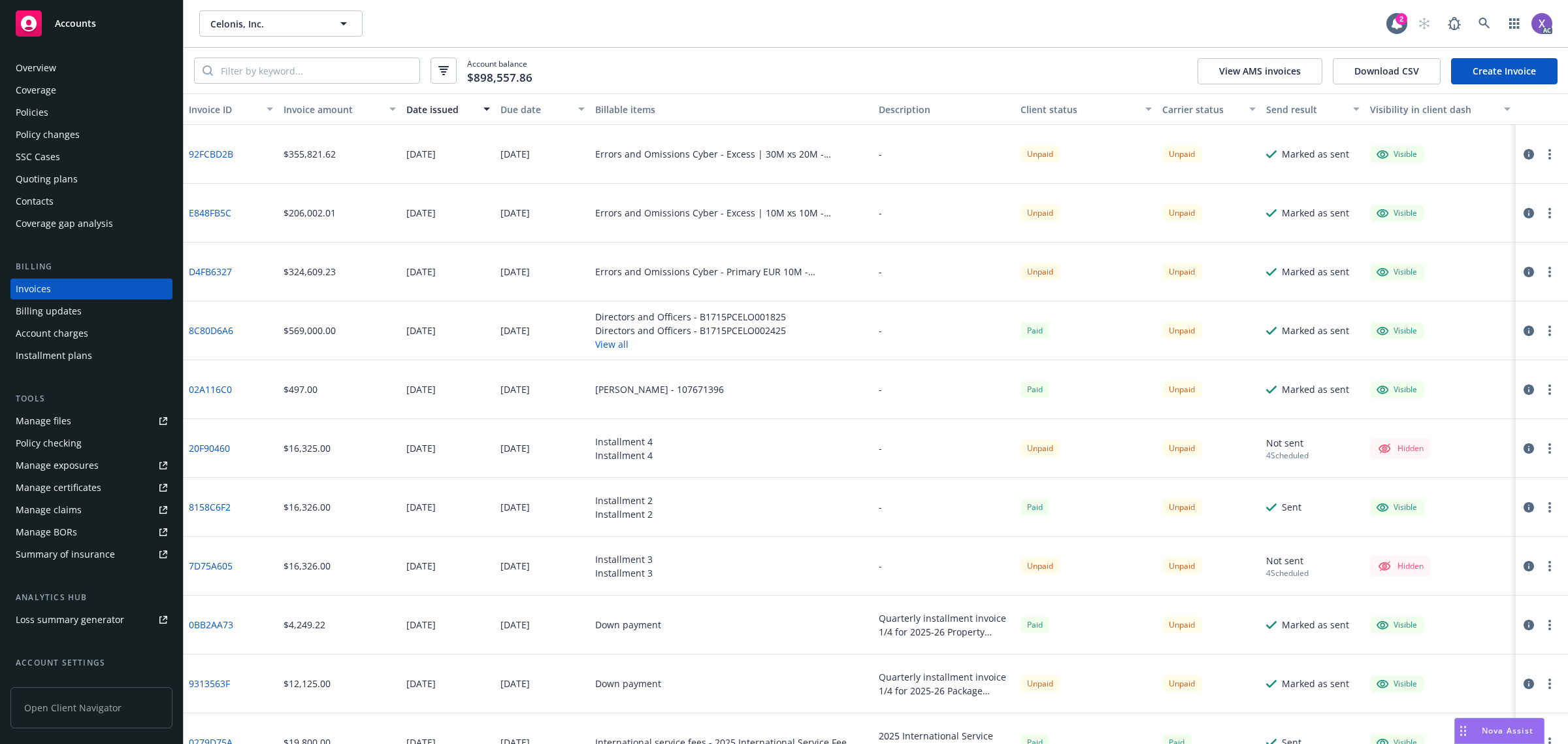
click at [57, 112] on div "Policies" at bounding box center [92, 112] width 152 height 21
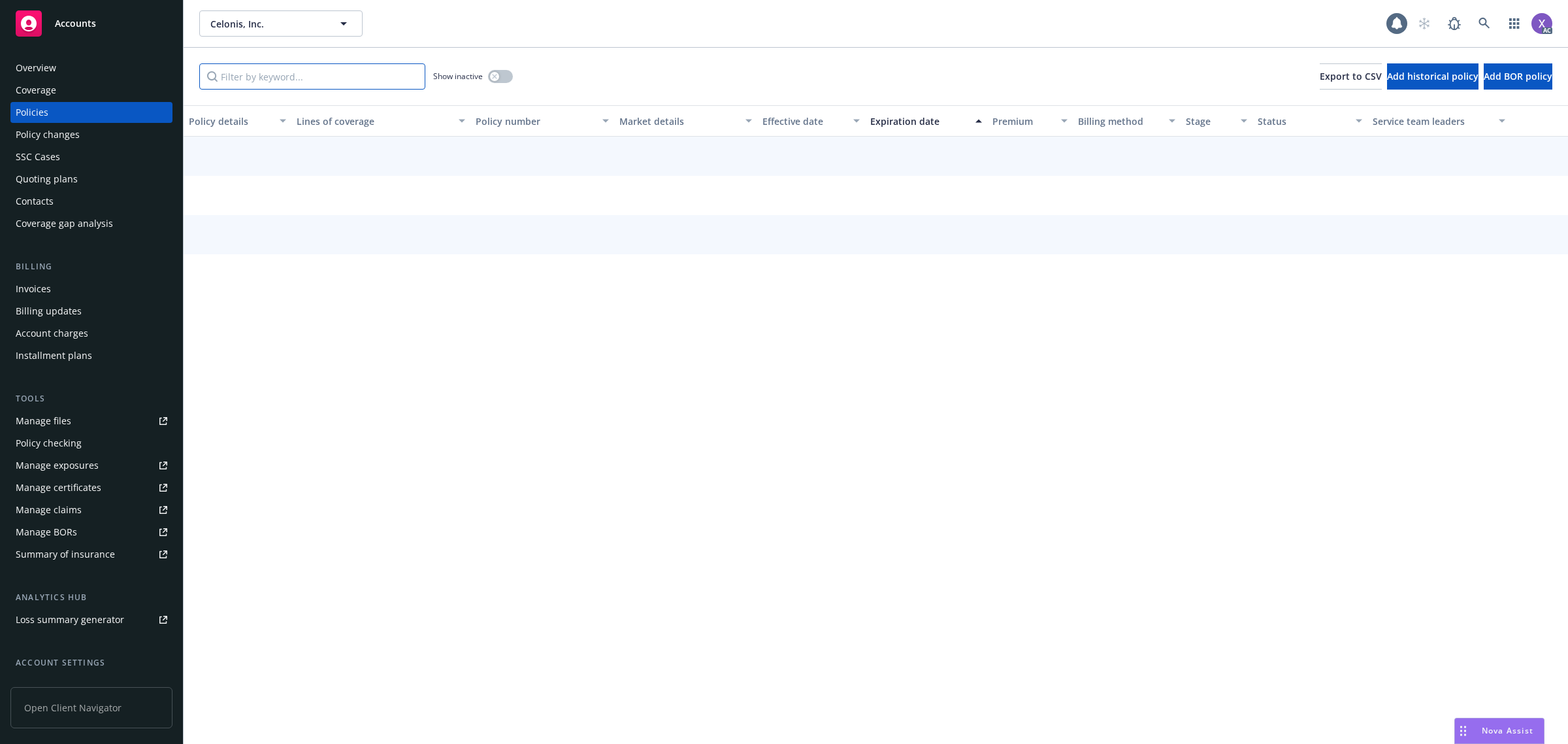
click at [287, 72] on input "Filter by keyword..." at bounding box center [312, 76] width 226 height 26
paste input "107671396"
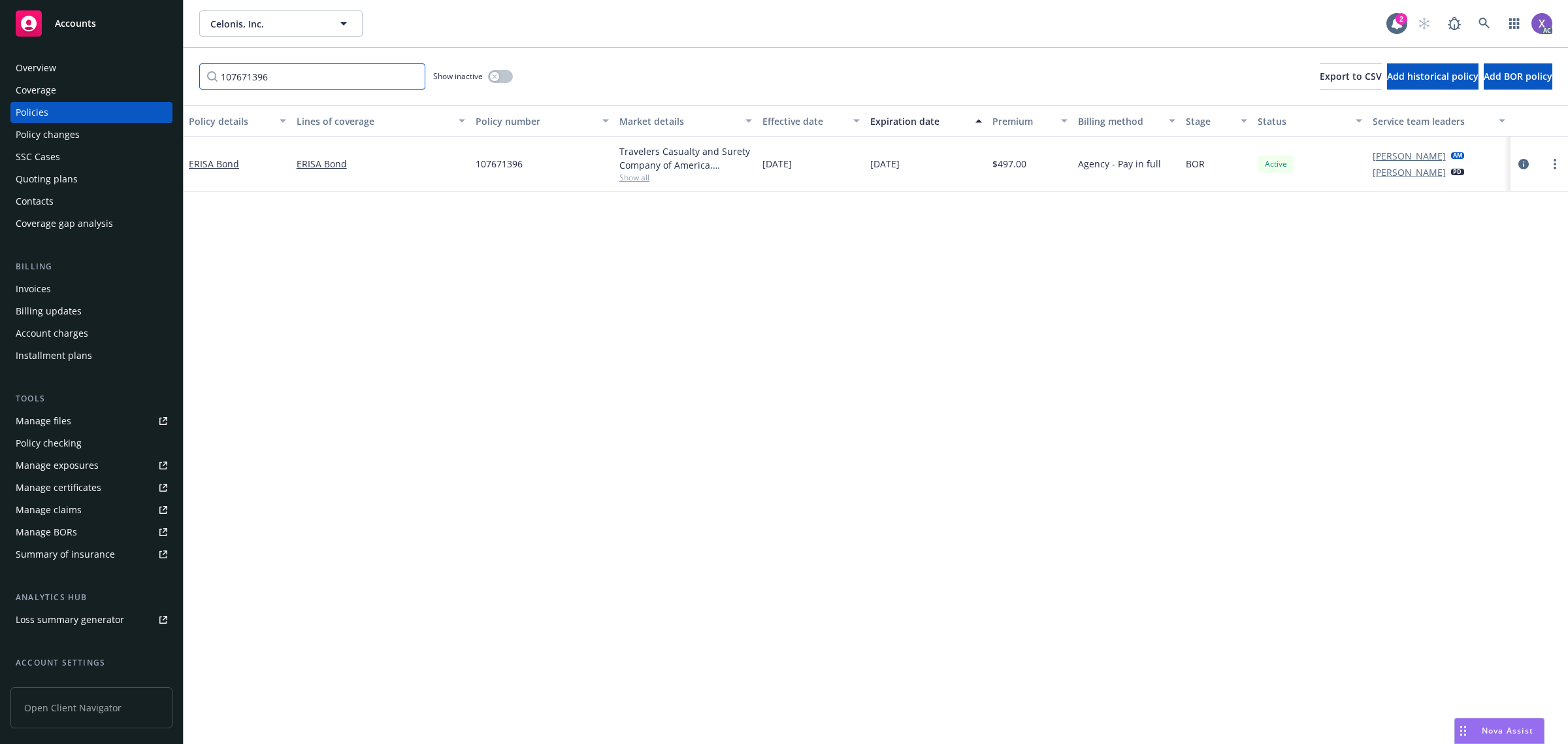
type input "107671396"
click at [1481, 20] on icon at bounding box center [1484, 23] width 12 height 12
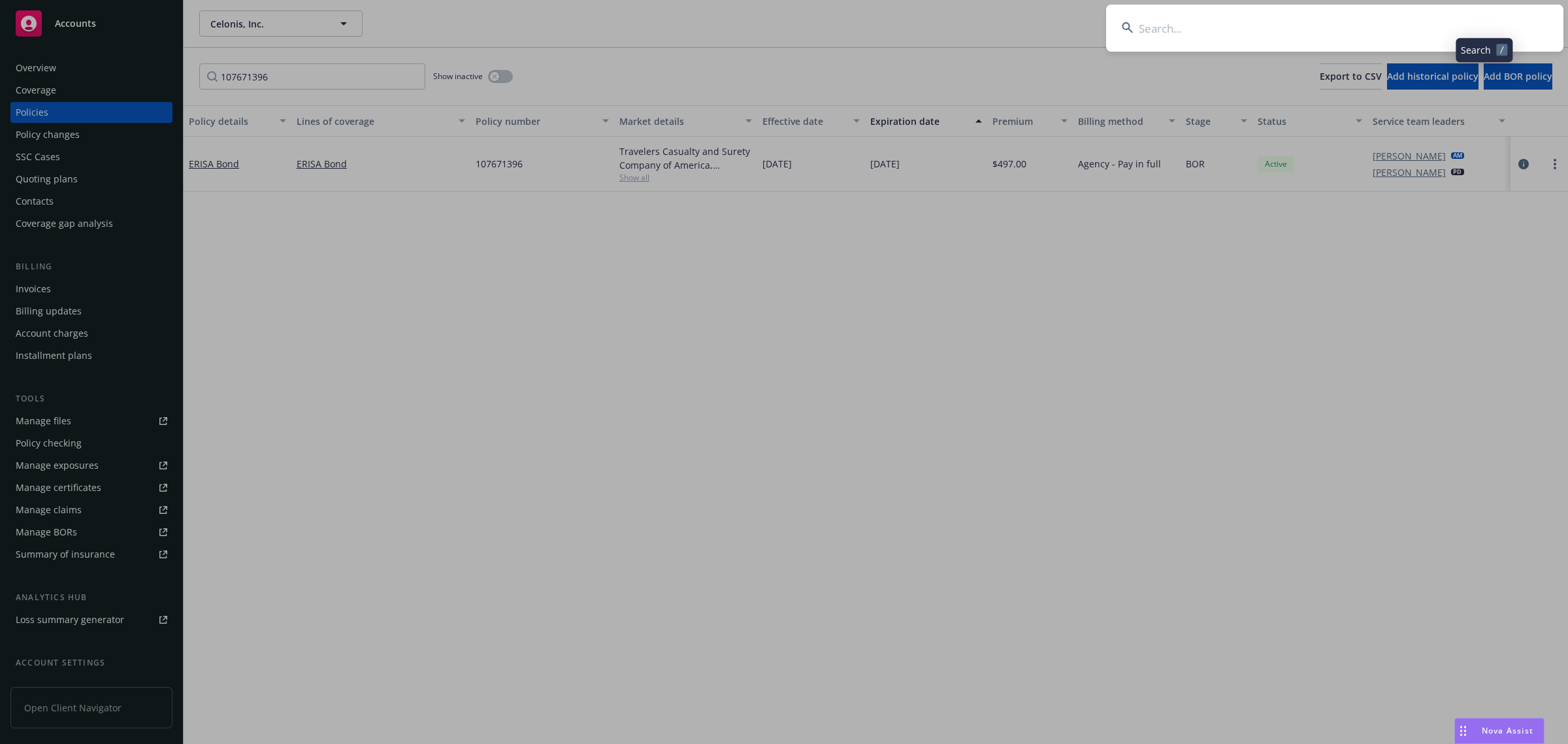
click at [1325, 32] on input at bounding box center [1334, 28] width 457 height 47
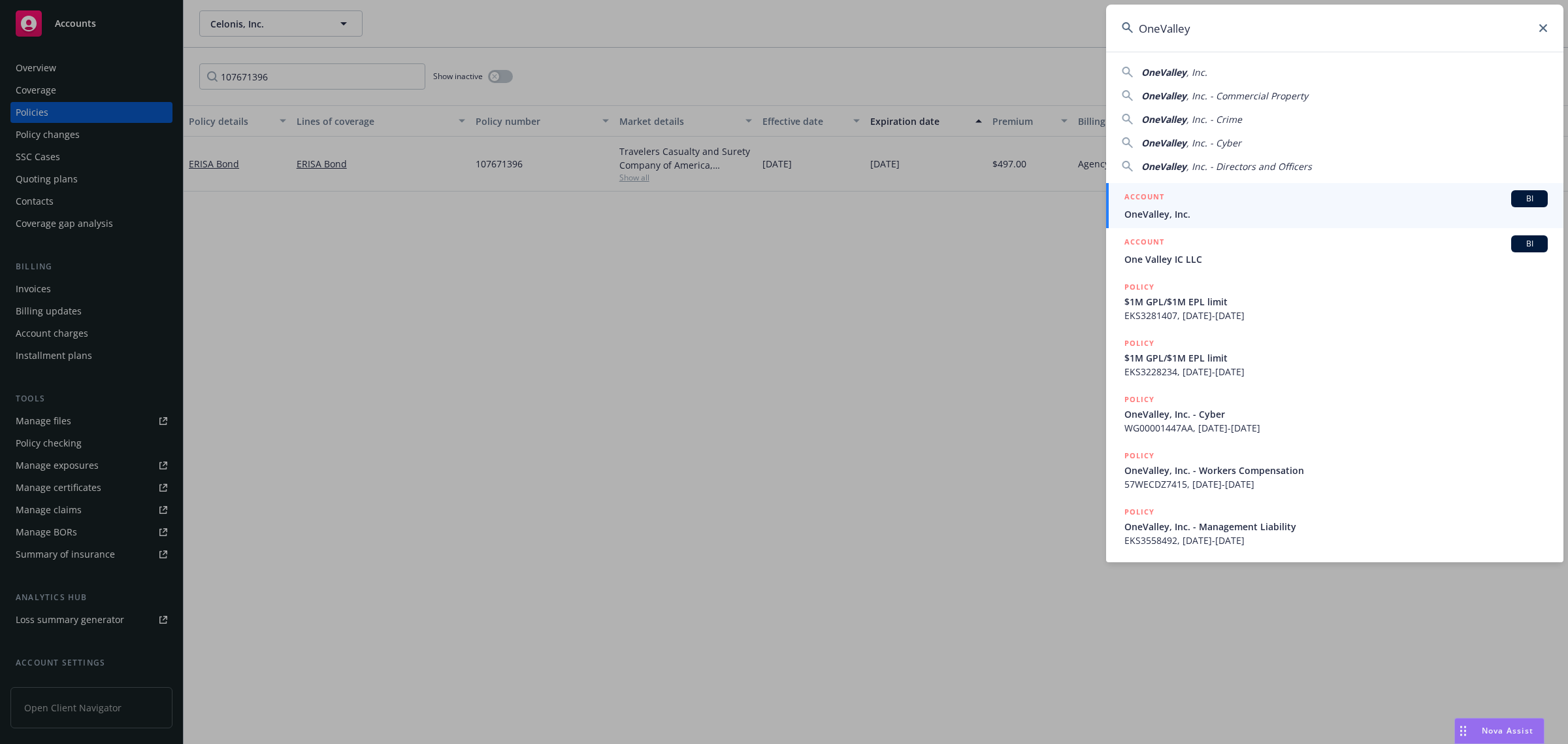
type input "OneValley"
drag, startPoint x: 1187, startPoint y: 218, endPoint x: 1116, endPoint y: 230, distance: 72.0
click at [1187, 218] on span "OneValley, Inc." at bounding box center [1336, 213] width 423 height 13
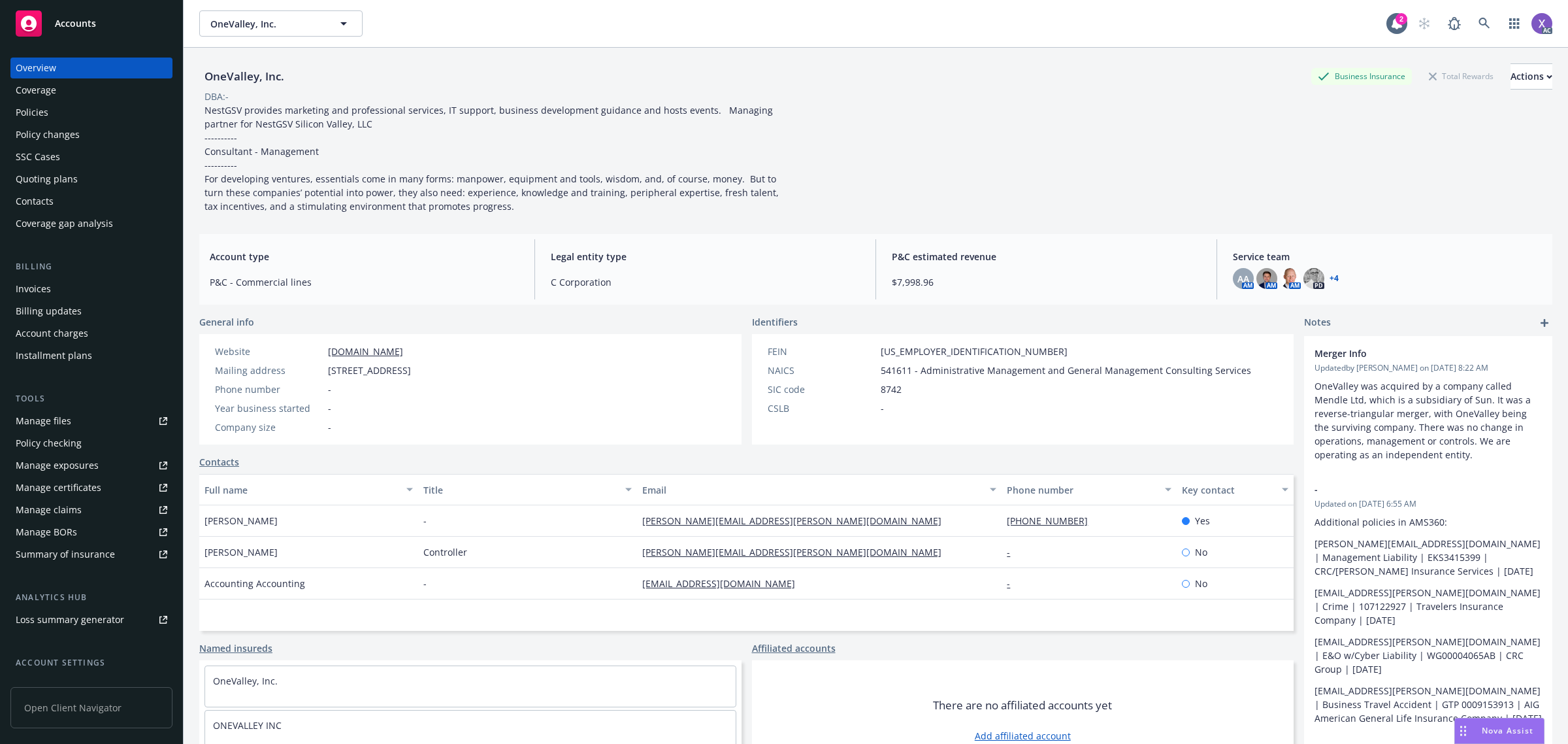
click at [36, 116] on div "Policies" at bounding box center [32, 112] width 32 height 21
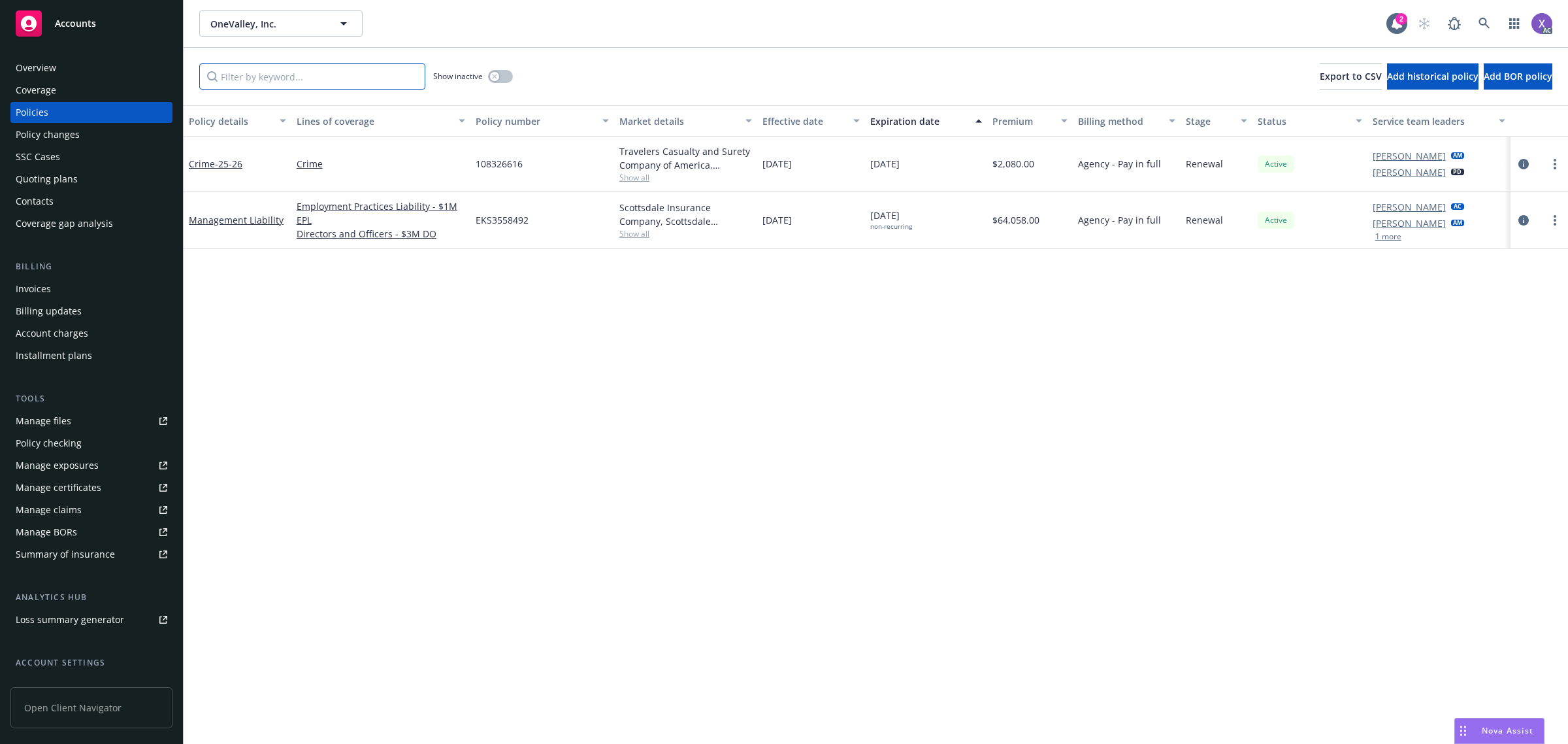
click at [362, 76] on input "Filter by keyword..." at bounding box center [312, 76] width 226 height 26
paste input "108326616"
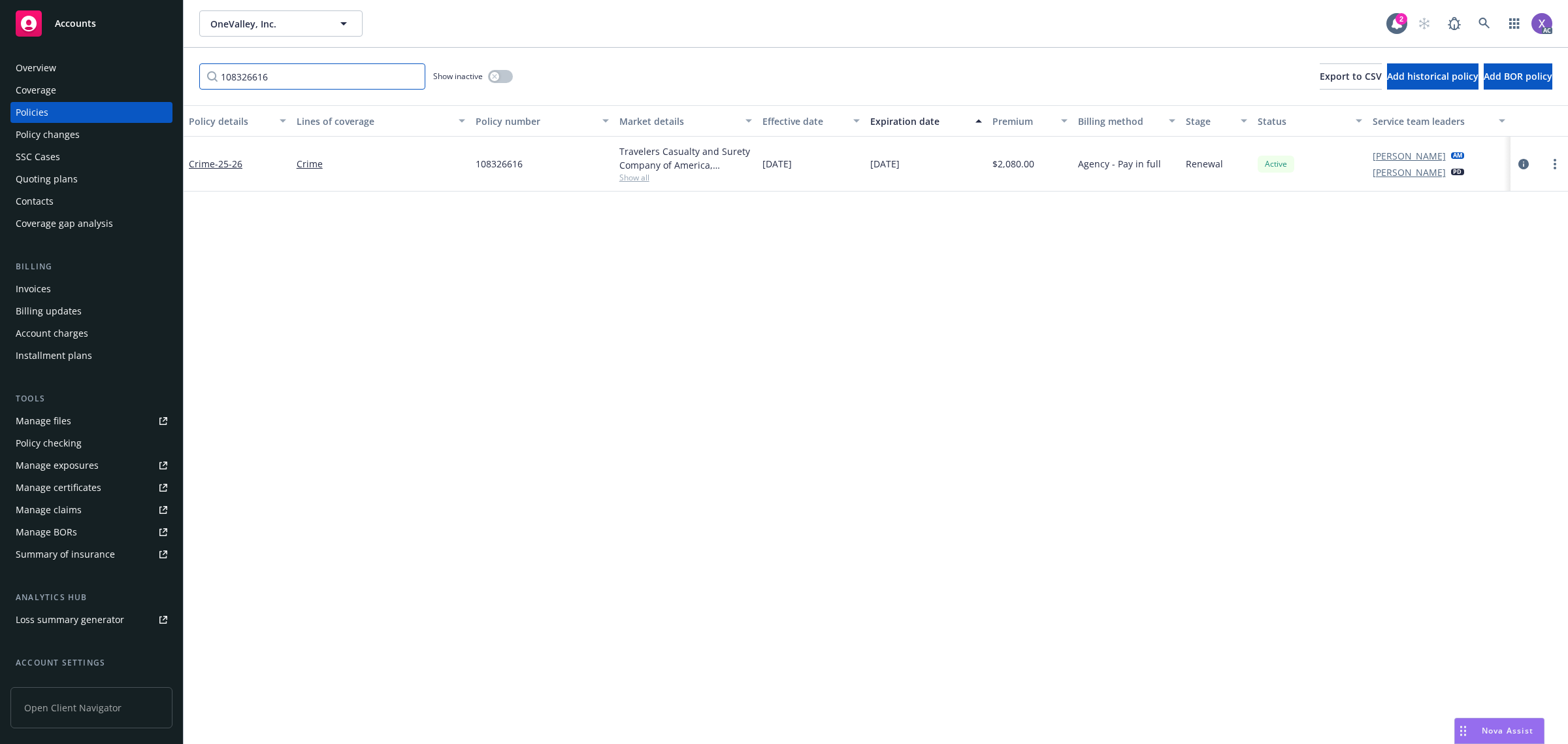
type input "108326616"
click at [1447, 389] on div "Policy details Lines of coverage Policy number Market details Effective date Ex…" at bounding box center [876, 424] width 1385 height 639
click at [36, 290] on div "Invoices" at bounding box center [33, 289] width 36 height 21
